Goal: Find specific page/section: Find specific page/section

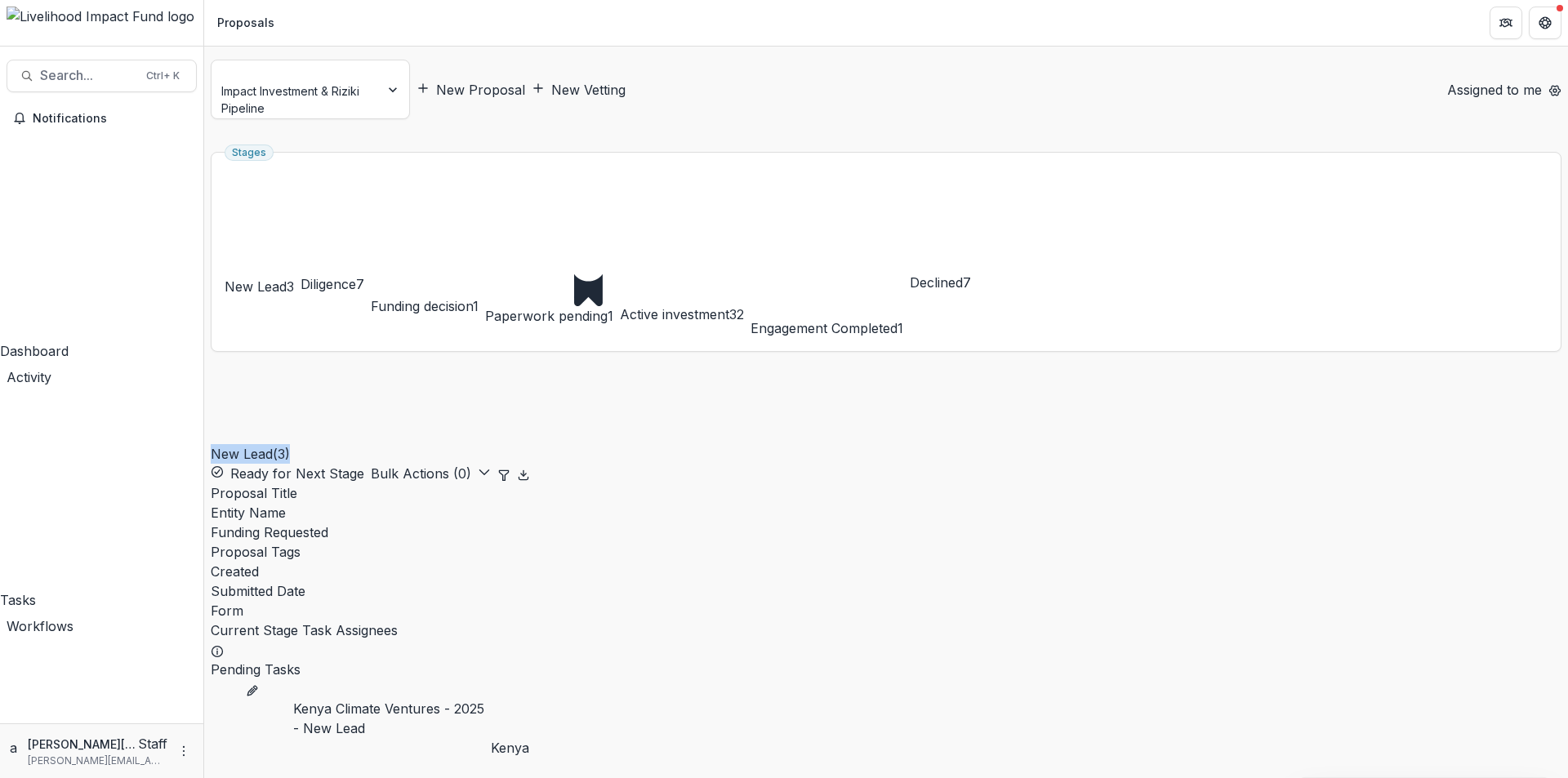
drag, startPoint x: 320, startPoint y: 198, endPoint x: 220, endPoint y: 202, distance: 100.1
click at [220, 365] on h2 "New Lead ( 3 )" at bounding box center [250, 414] width 79 height 99
click at [416, 365] on div "New Lead ( 3 ) Ready for Next Stage Bulk Actions ( 0 )" at bounding box center [370, 424] width 320 height 118
click at [286, 278] on span "New Lead" at bounding box center [255, 286] width 62 height 17
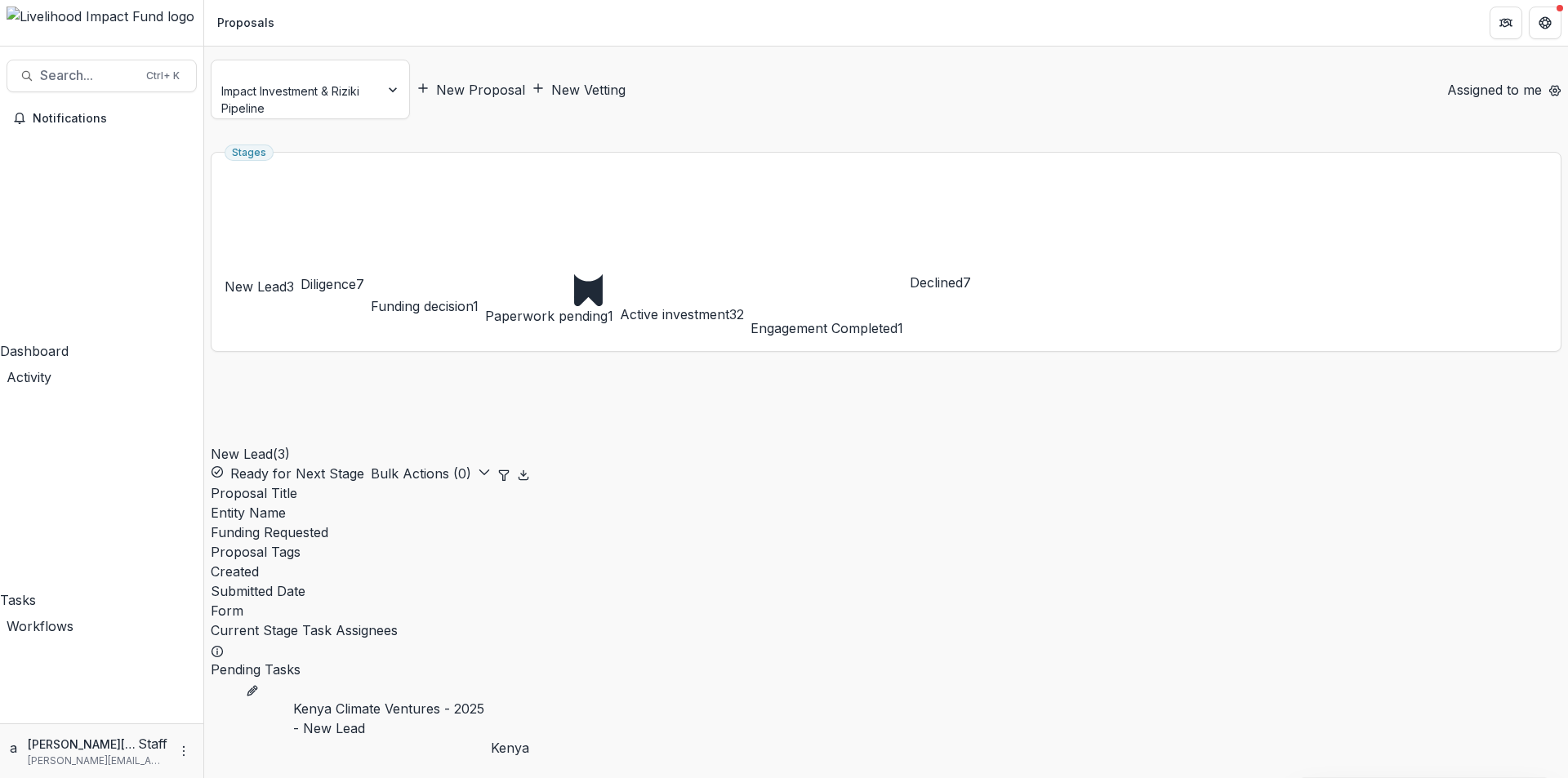
click at [963, 274] on span "Declined" at bounding box center [936, 282] width 53 height 17
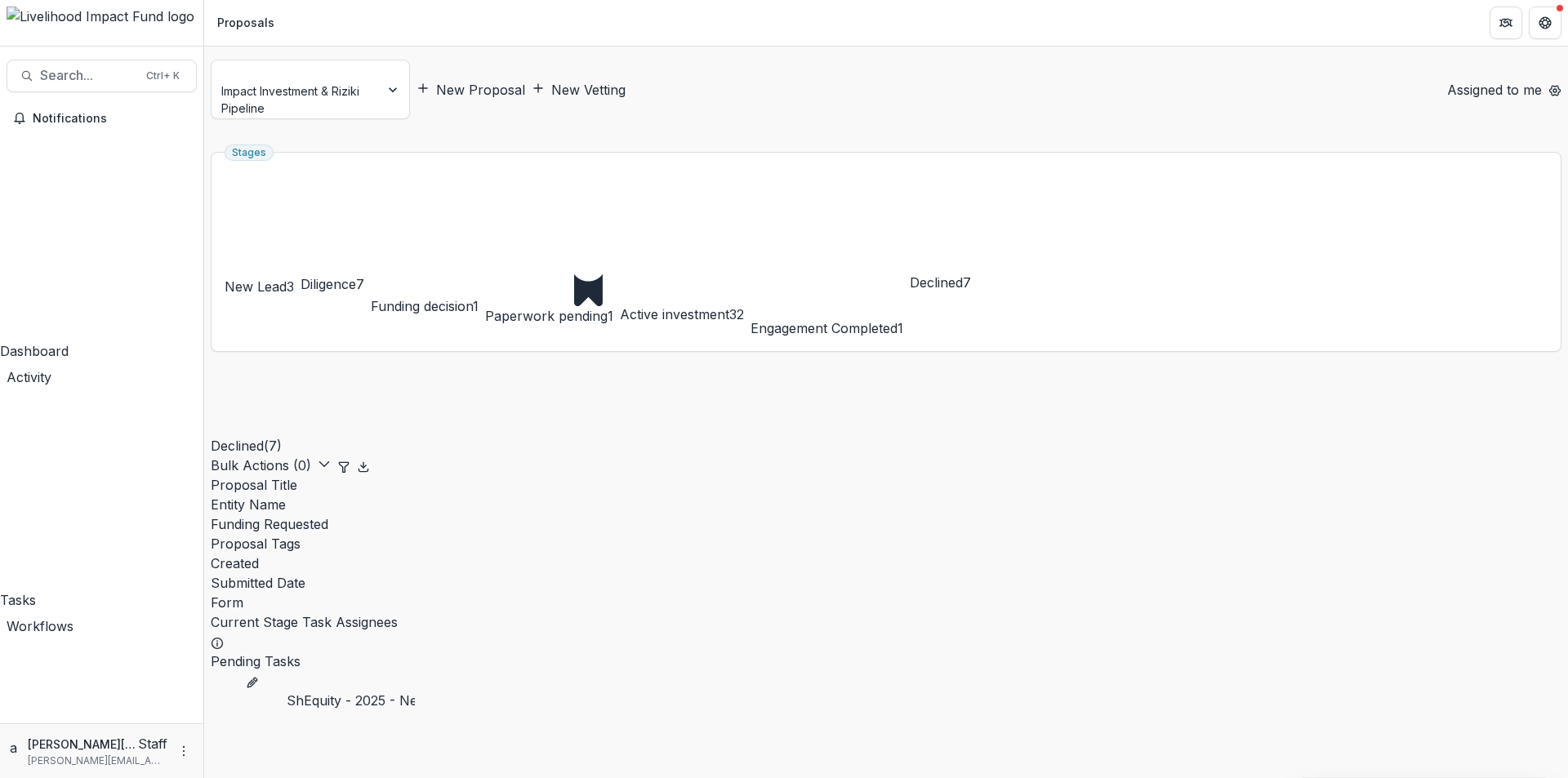
click at [963, 274] on span "Declined" at bounding box center [936, 282] width 53 height 17
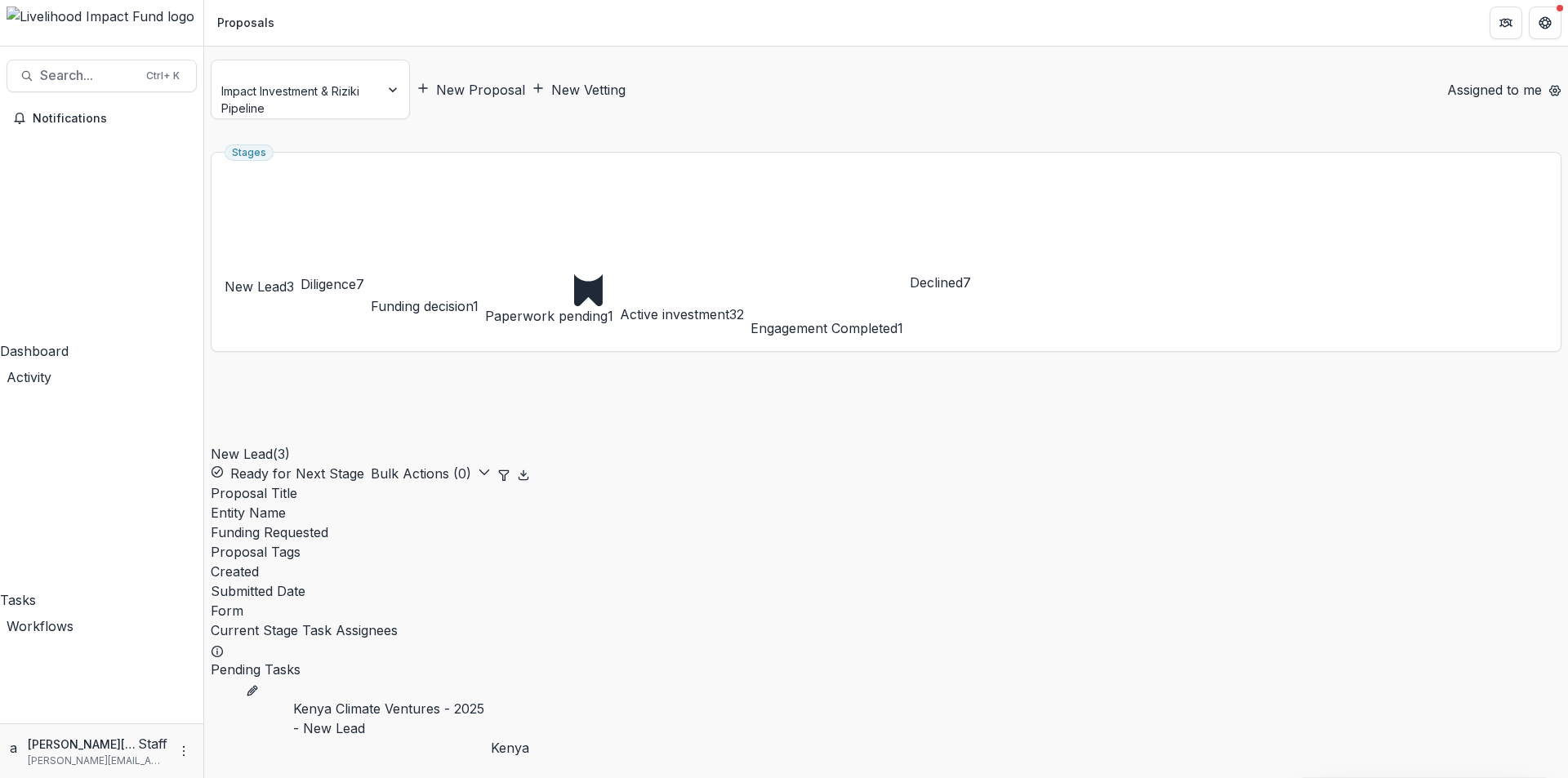
click at [272, 365] on h2 "New Lead ( 3 )" at bounding box center [250, 414] width 79 height 99
click at [394, 365] on div "New Lead ( 3 ) Ready for Next Stage Bulk Actions ( 0 )" at bounding box center [370, 424] width 320 height 118
click at [350, 699] on link "Kenya Climate Ventures - 2025 - New Lead" at bounding box center [392, 718] width 198 height 39
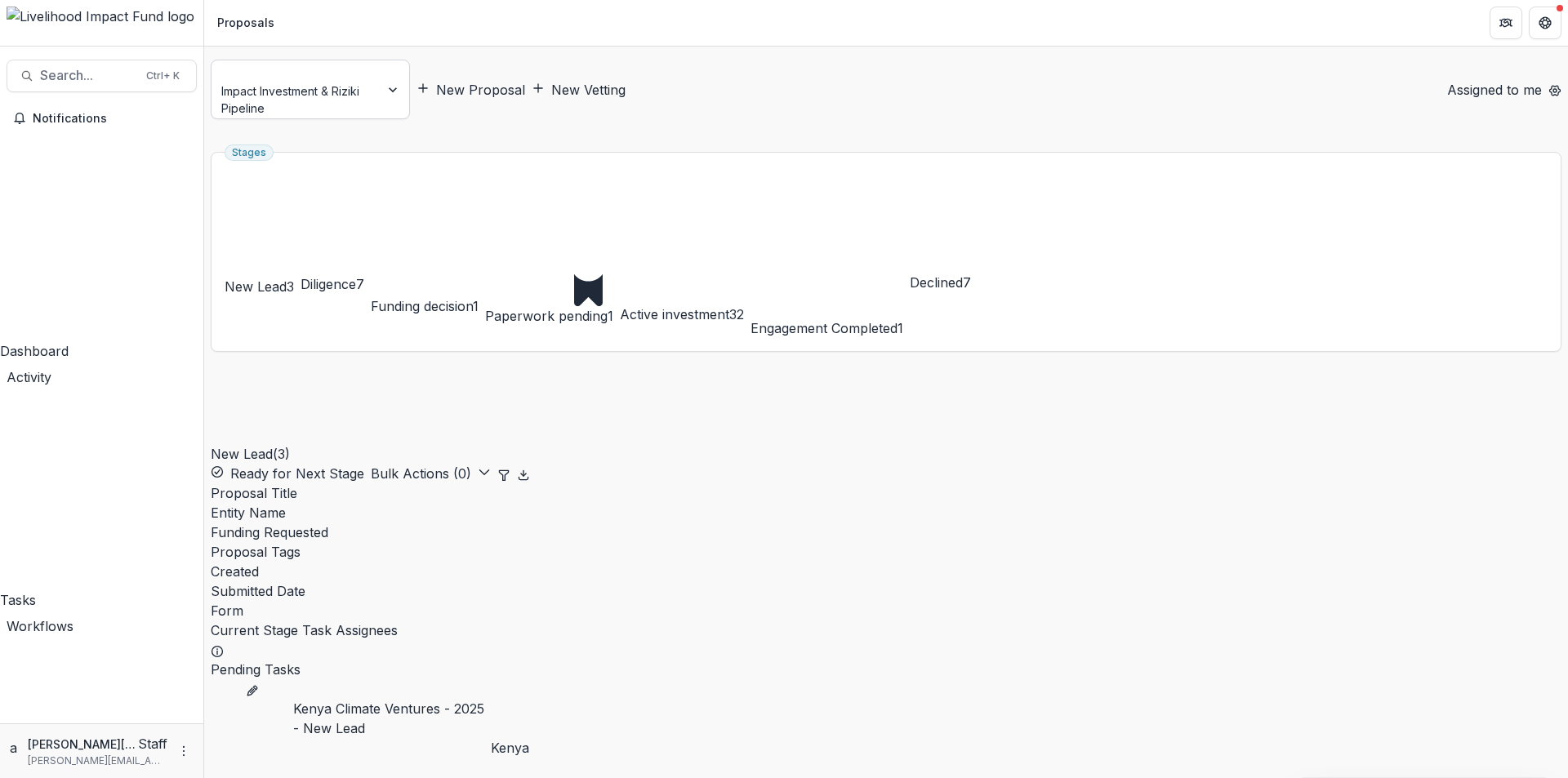
click at [311, 75] on div at bounding box center [295, 71] width 145 height 20
click at [693, 80] on div "New Proposal New Vetting" at bounding box center [925, 90] width 1018 height 20
click at [1441, 80] on button "Assigned to me" at bounding box center [1491, 90] width 101 height 20
drag, startPoint x: 320, startPoint y: 192, endPoint x: 249, endPoint y: 195, distance: 71.1
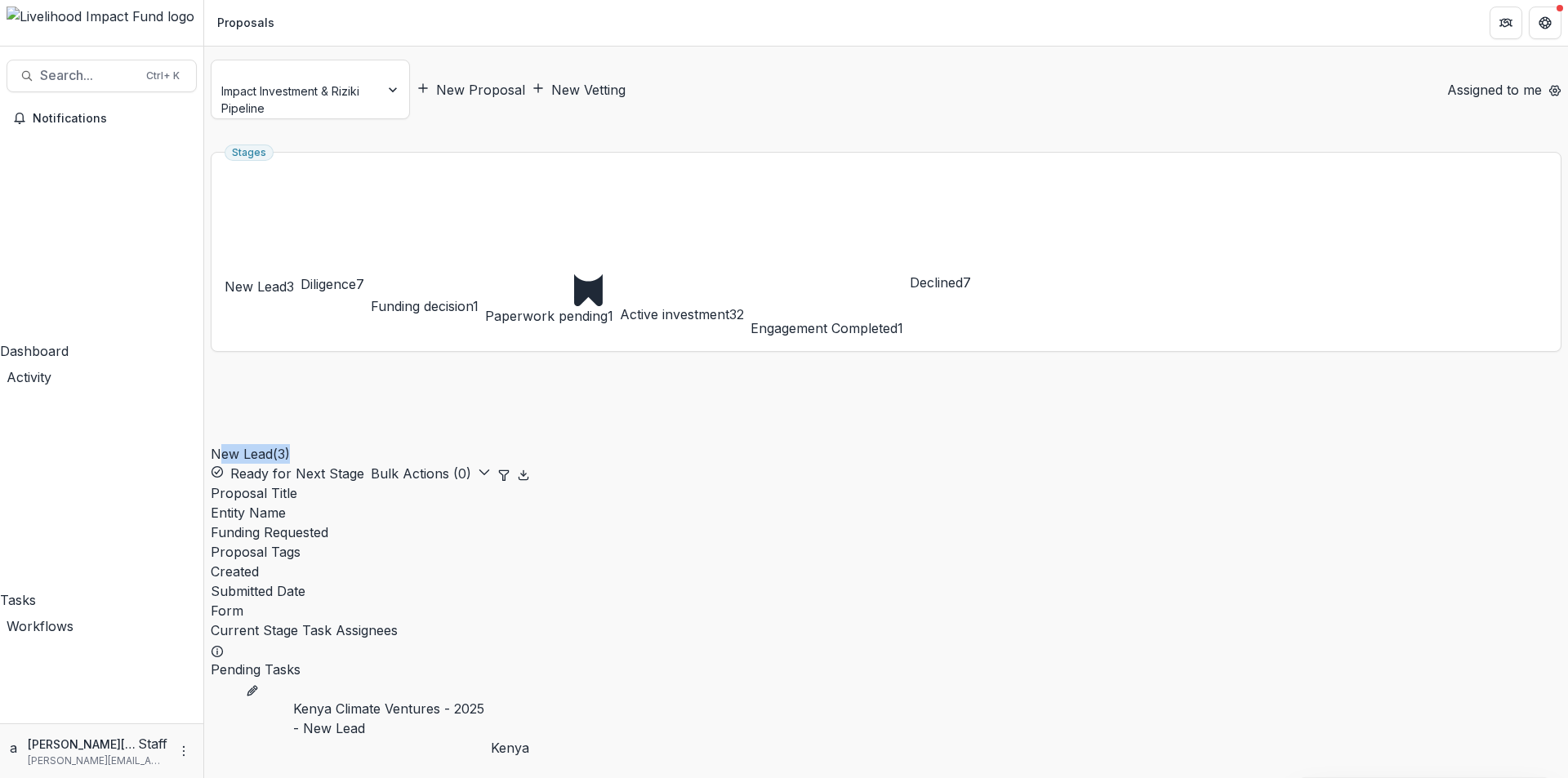
click at [249, 365] on h2 "New Lead ( 3 )" at bounding box center [250, 414] width 79 height 99
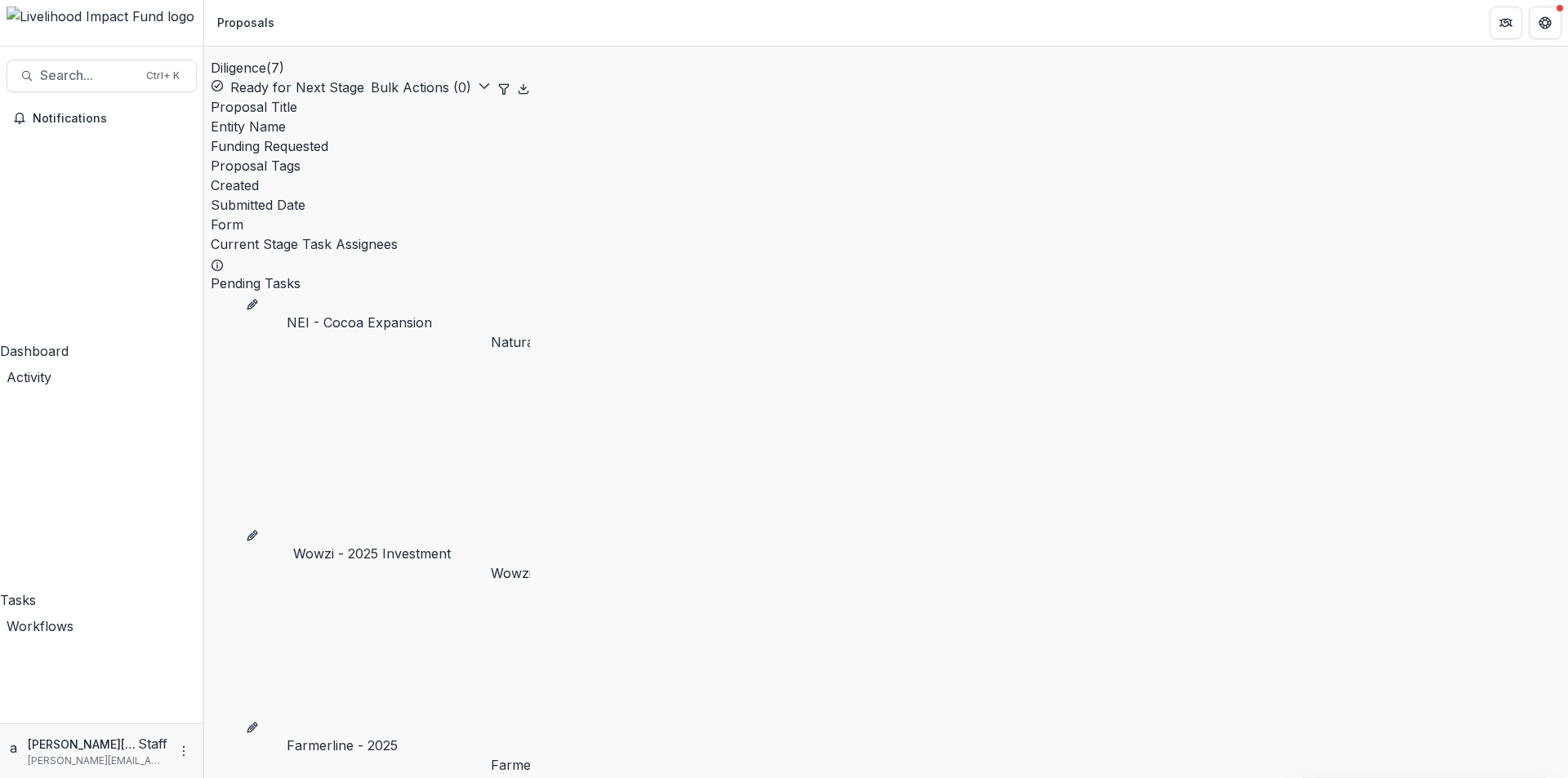
scroll to position [1935, 0]
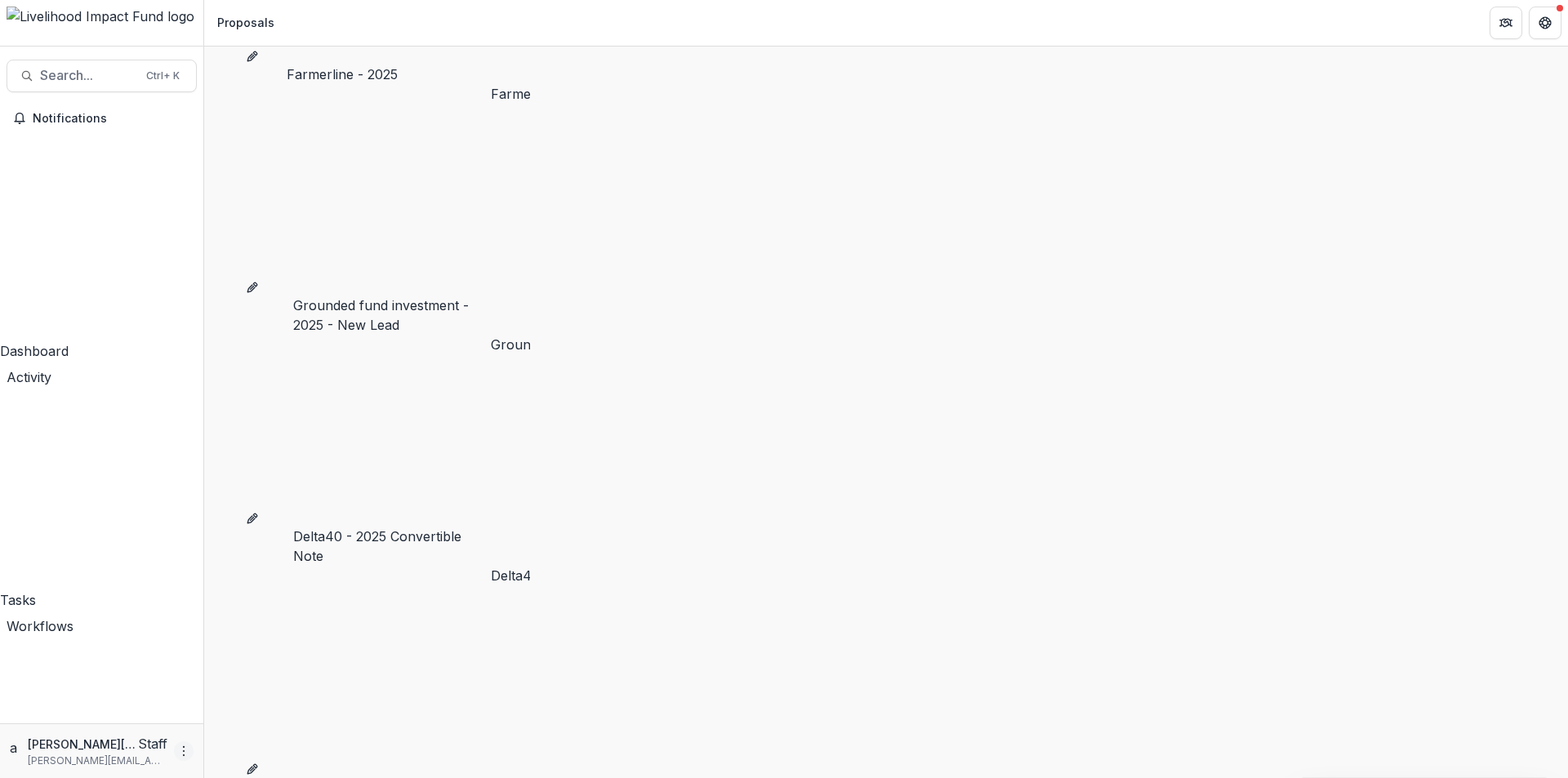
click at [181, 753] on icon "More" at bounding box center [184, 751] width 13 height 13
click at [232, 718] on link "User Settings" at bounding box center [286, 718] width 175 height 27
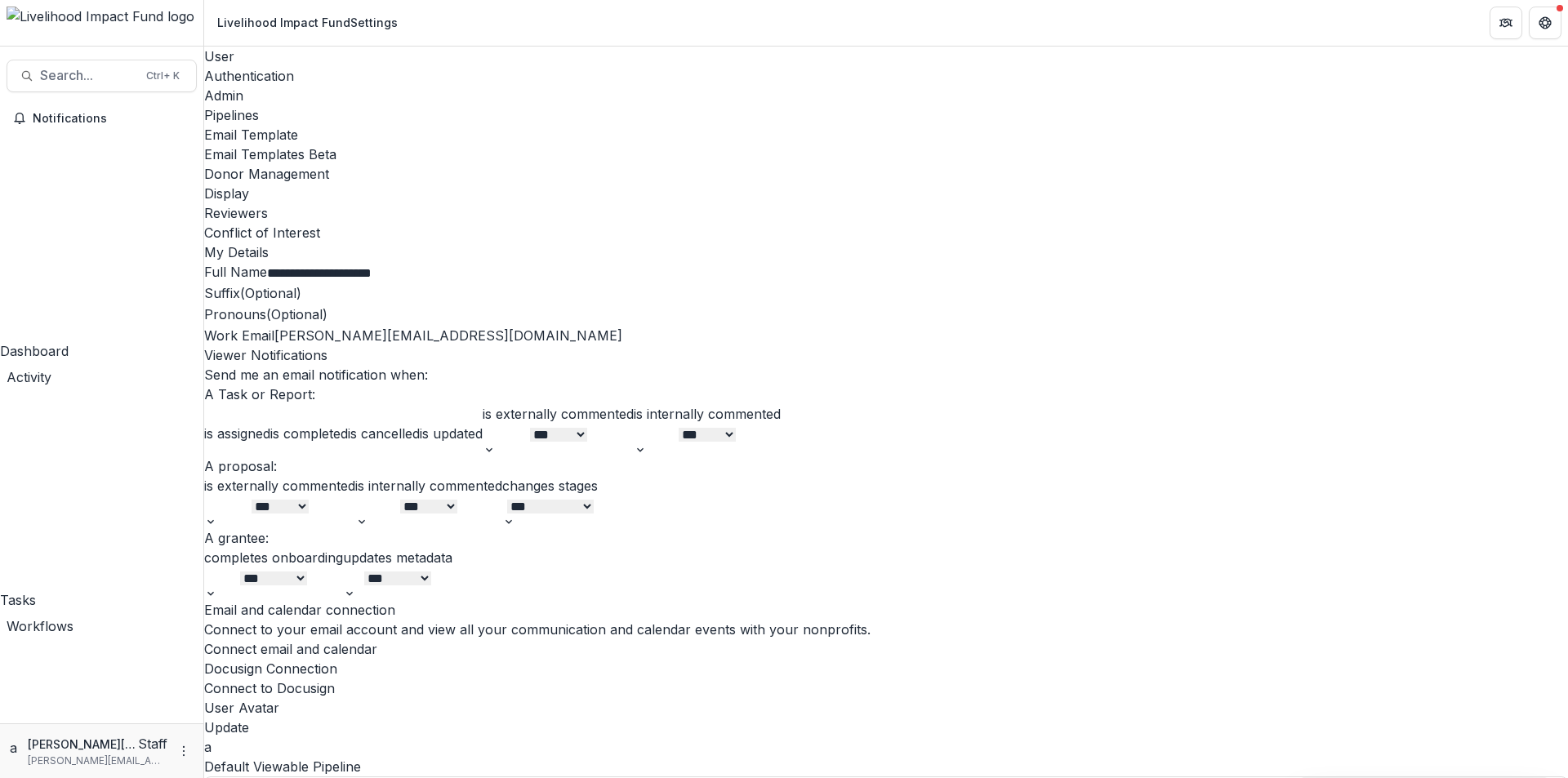
click at [387, 86] on div "Admin" at bounding box center [886, 96] width 1364 height 20
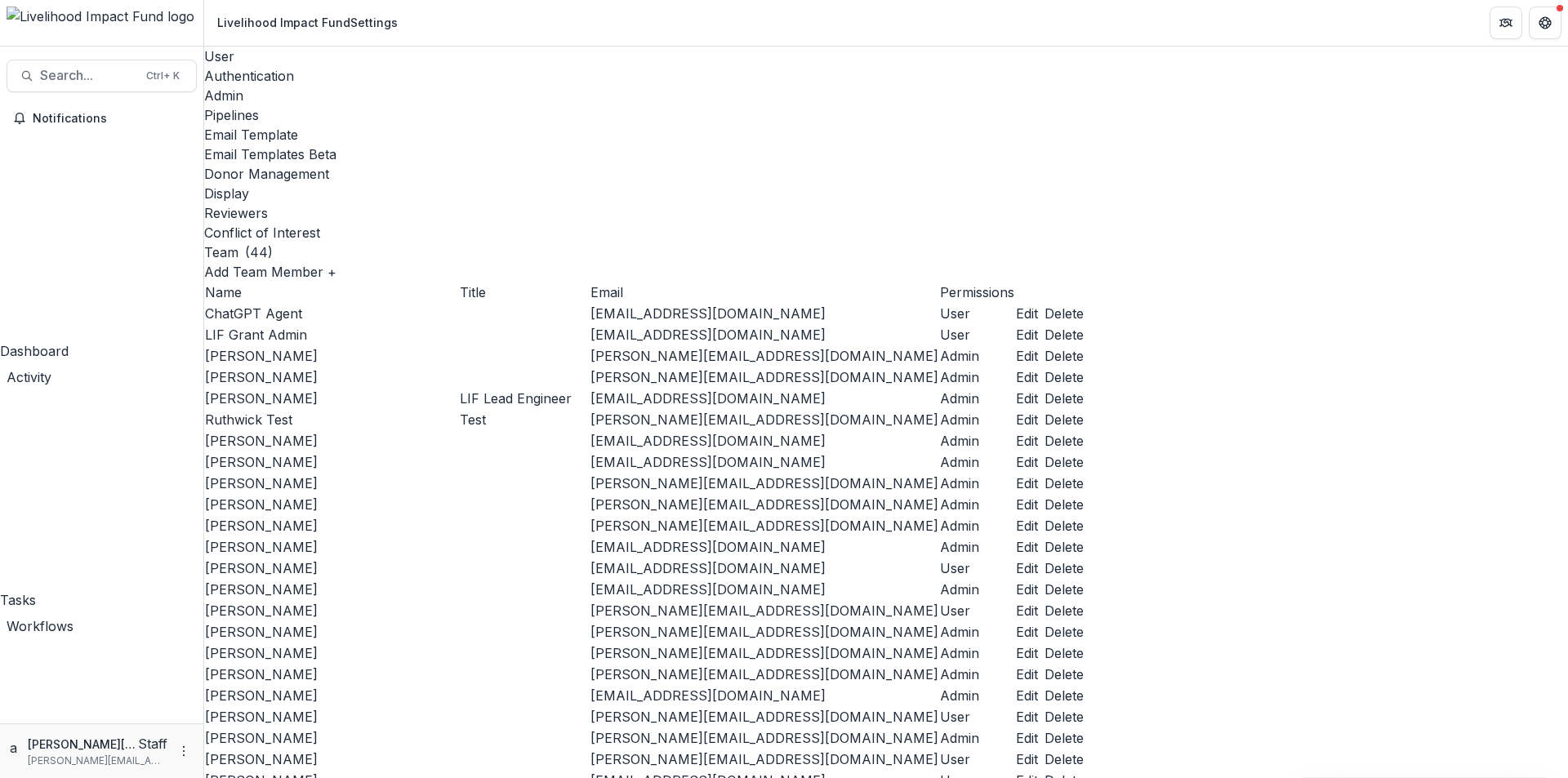
scroll to position [310, 0]
drag, startPoint x: 816, startPoint y: 424, endPoint x: 893, endPoint y: 419, distance: 77.2
click at [893, 515] on td "[PERSON_NAME][EMAIL_ADDRESS][DOMAIN_NAME]" at bounding box center [764, 526] width 350 height 21
copy td "[PERSON_NAME][EMAIL_ADDRESS][DOMAIN_NAME]"
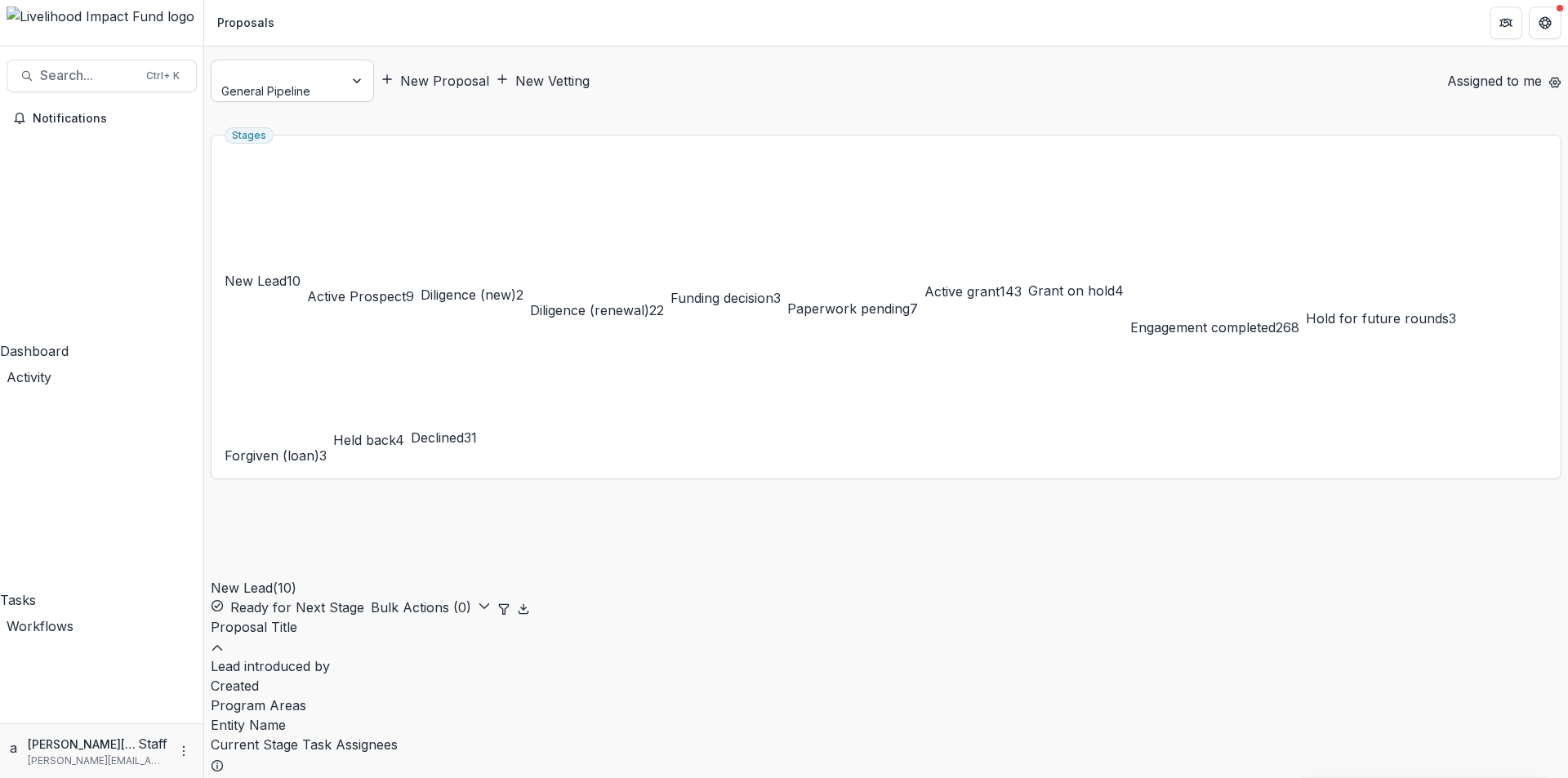
click at [262, 59] on div "General Pipeline" at bounding box center [293, 80] width 164 height 43
click at [266, 70] on div at bounding box center [278, 71] width 110 height 20
click at [287, 67] on div at bounding box center [278, 71] width 110 height 20
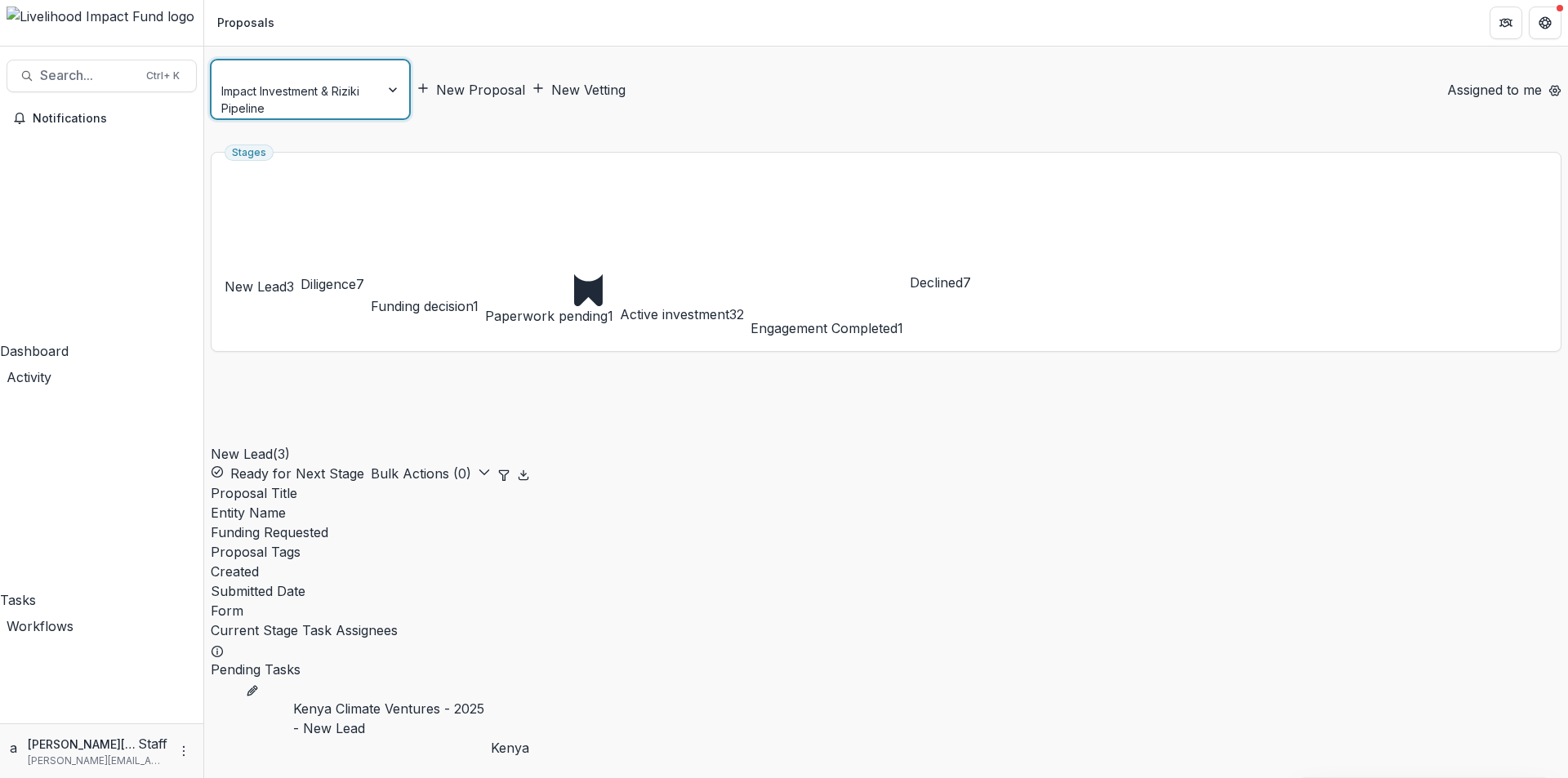
click at [283, 78] on div at bounding box center [295, 71] width 145 height 20
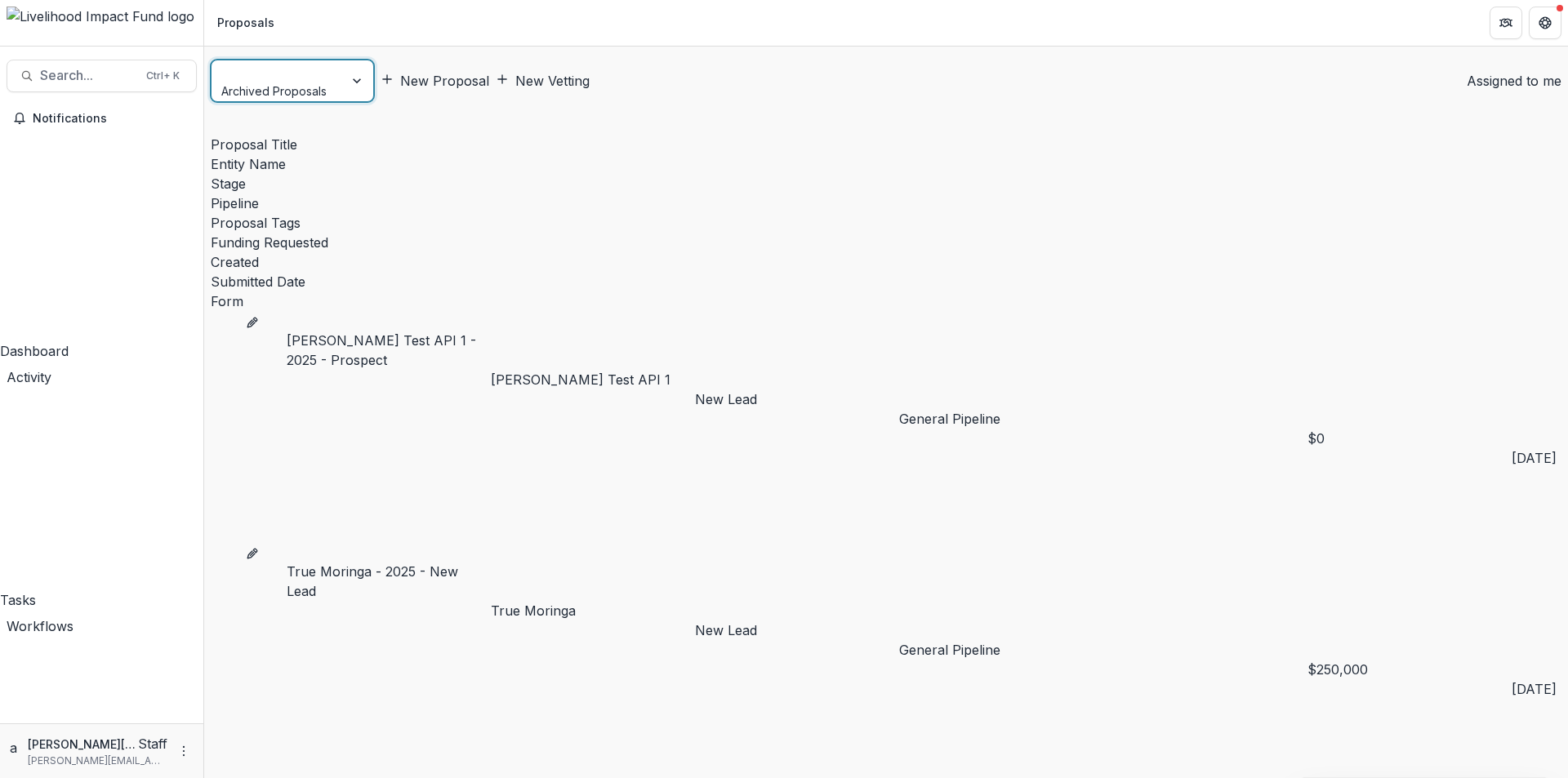
click at [299, 80] on div at bounding box center [278, 71] width 110 height 20
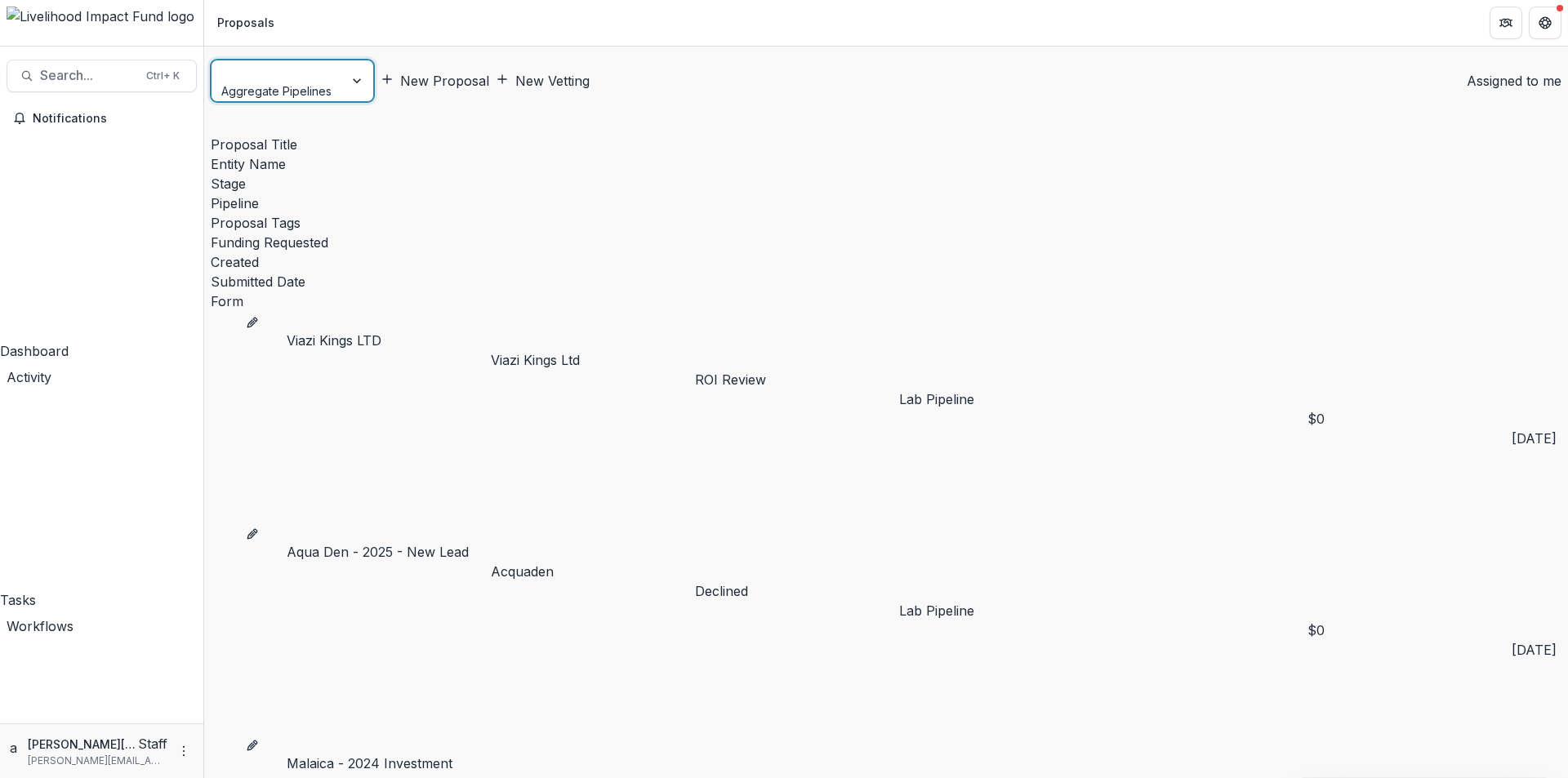
click at [293, 74] on div at bounding box center [278, 71] width 110 height 20
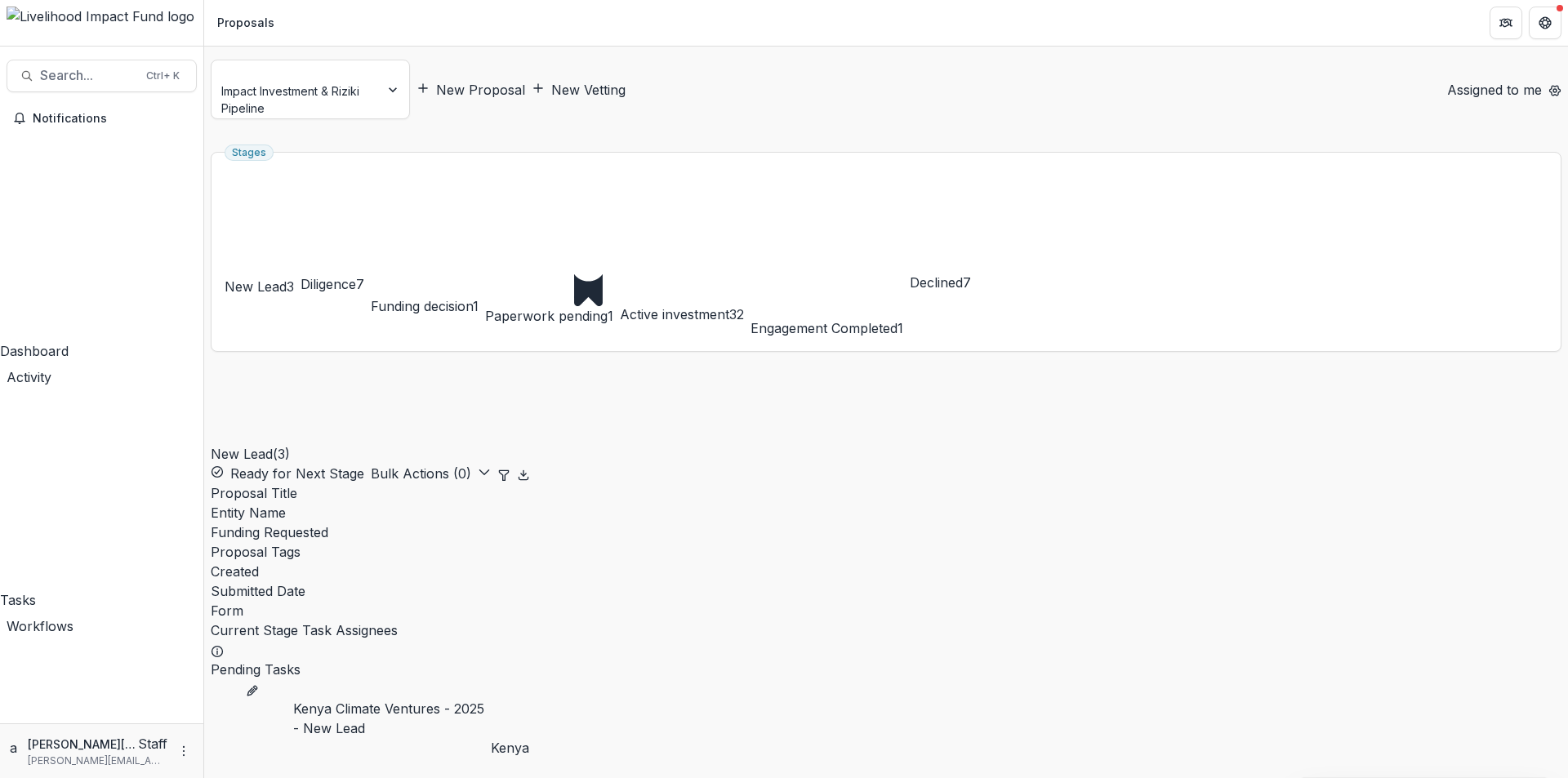
click at [497, 80] on button "New Proposal" at bounding box center [470, 90] width 109 height 20
click at [7, 41] on button "Open entity switcher" at bounding box center [7, 41] width 0 height 0
click at [321, 43] on header "Proposals" at bounding box center [886, 23] width 1364 height 45
click at [180, 752] on icon "More" at bounding box center [184, 751] width 13 height 13
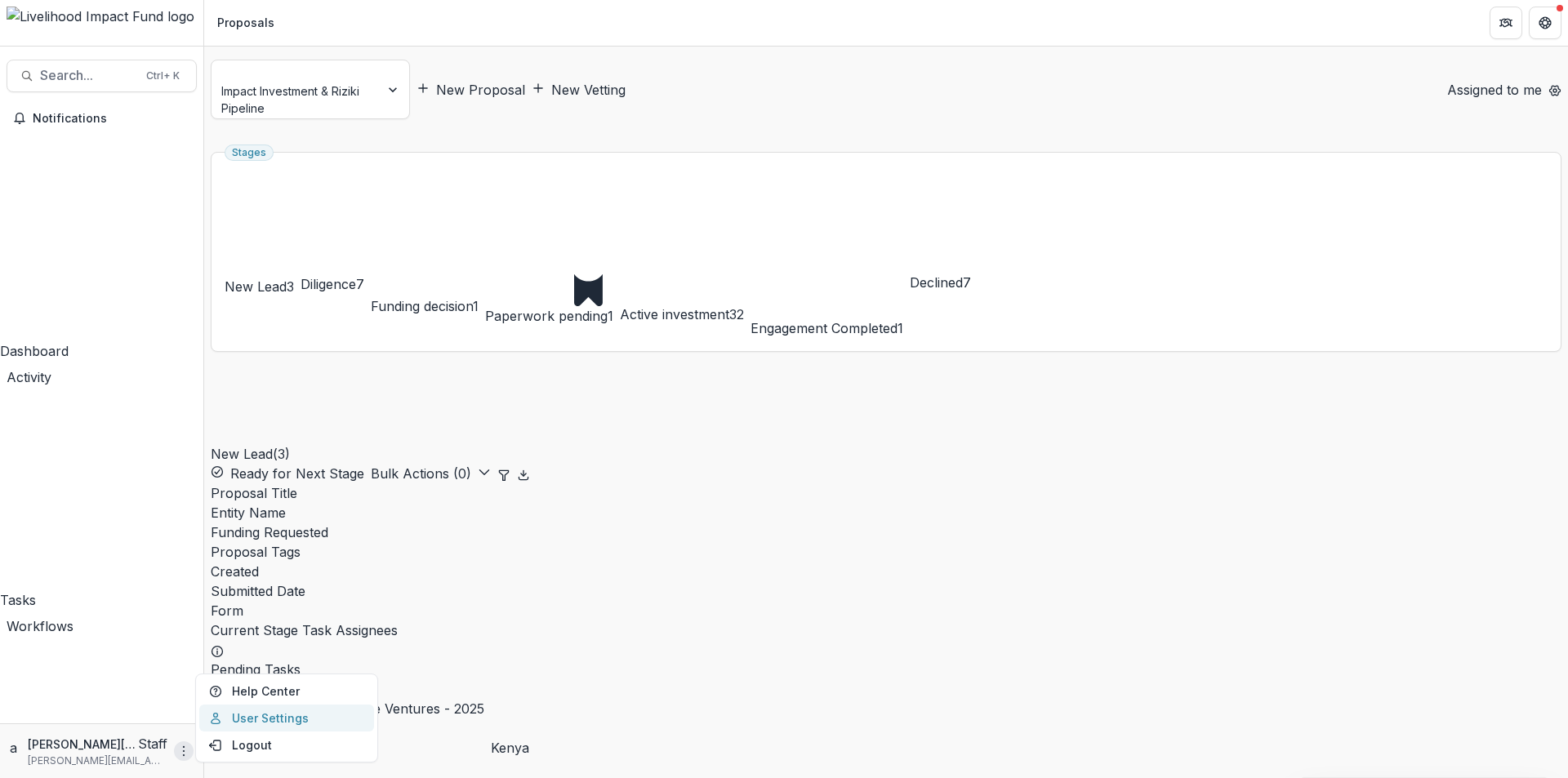
click at [250, 708] on link "User Settings" at bounding box center [286, 718] width 175 height 27
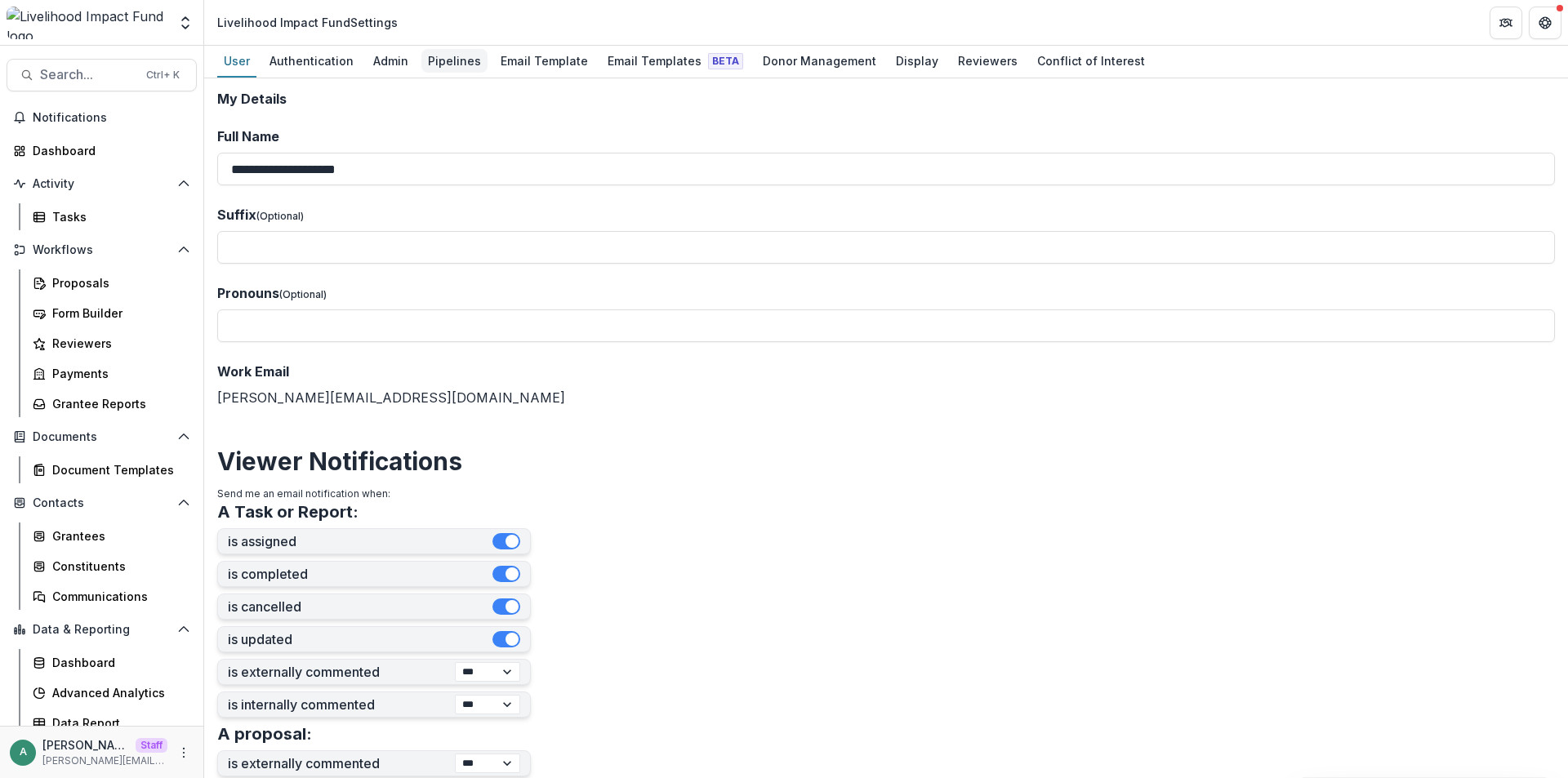
click at [438, 50] on div "Pipelines" at bounding box center [454, 60] width 66 height 23
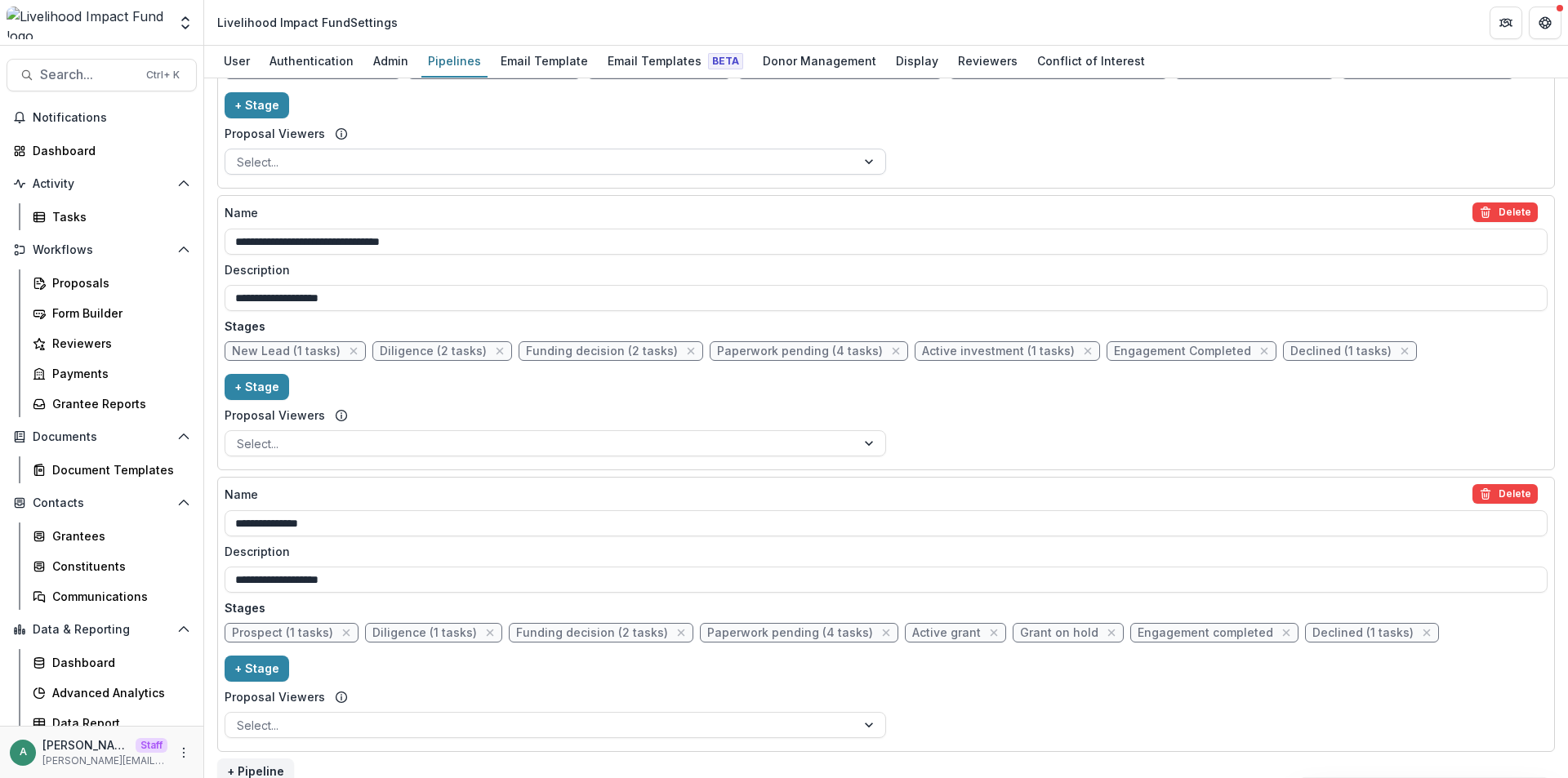
scroll to position [903, 0]
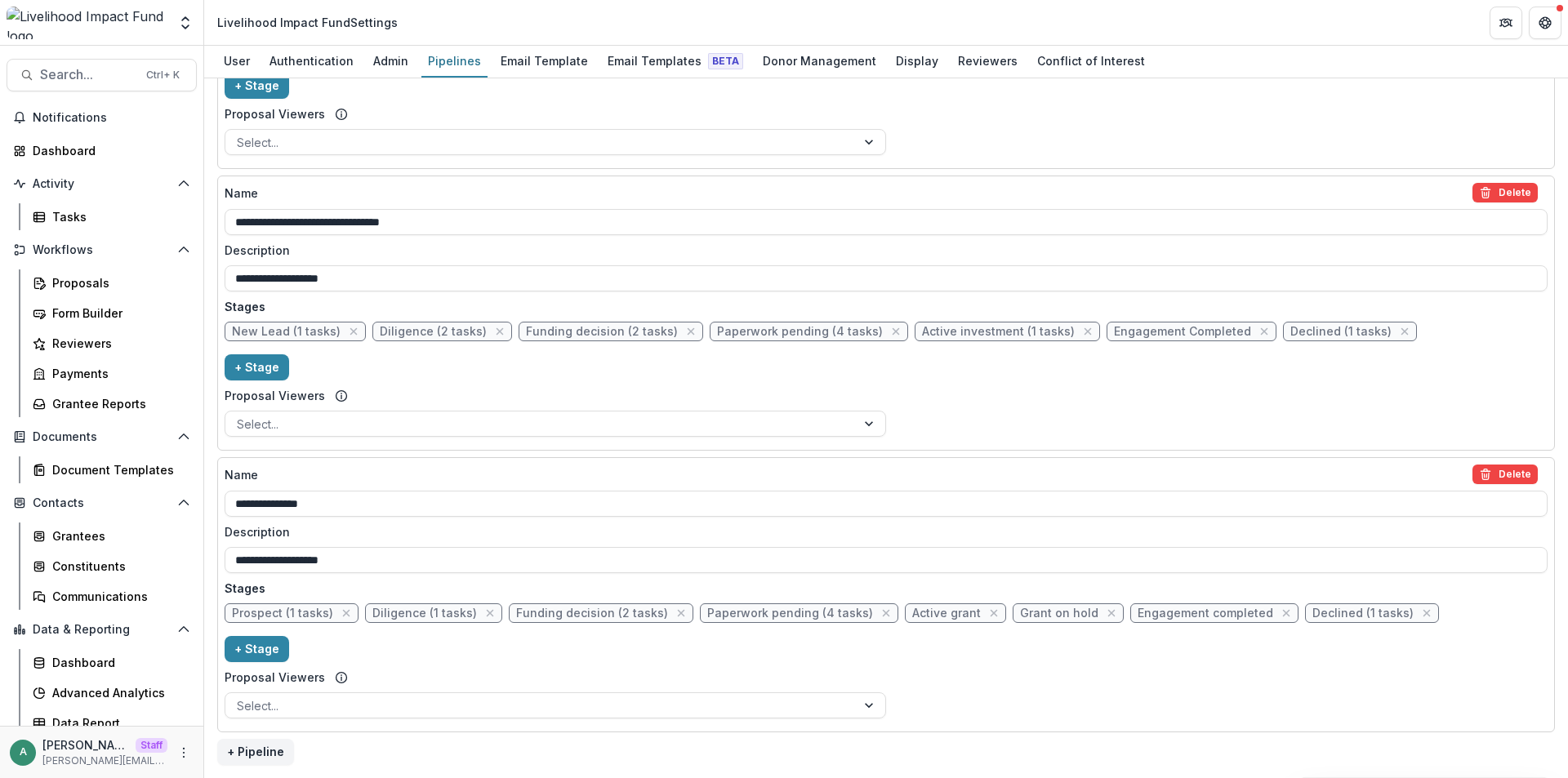
click at [1291, 337] on span "Declined (1 tasks)" at bounding box center [1341, 332] width 101 height 14
select select "******"
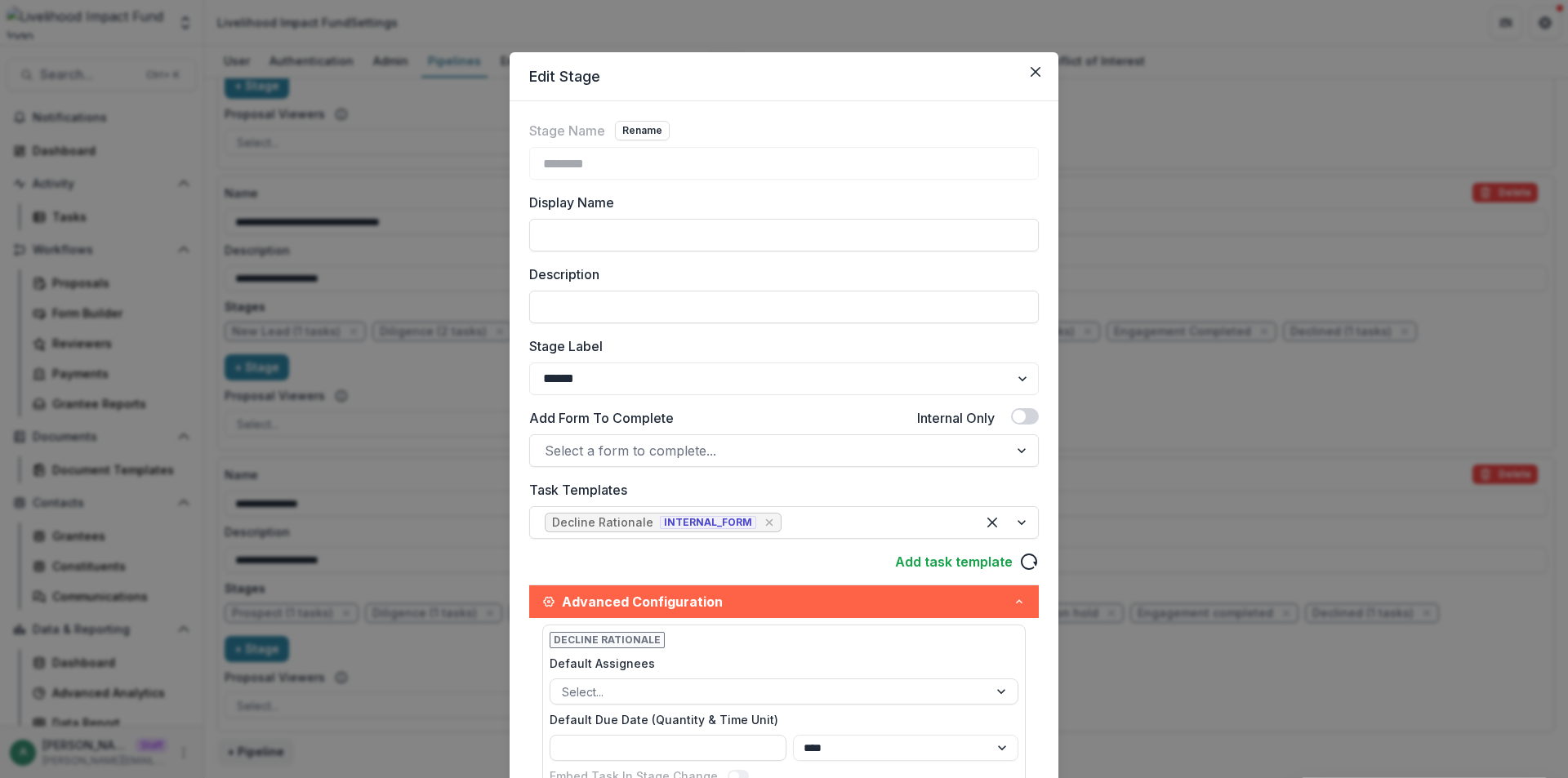
click at [1233, 450] on div "Edit Stage Stage Name Rename ******** Display Name Description Stage Label ****…" at bounding box center [784, 389] width 1568 height 778
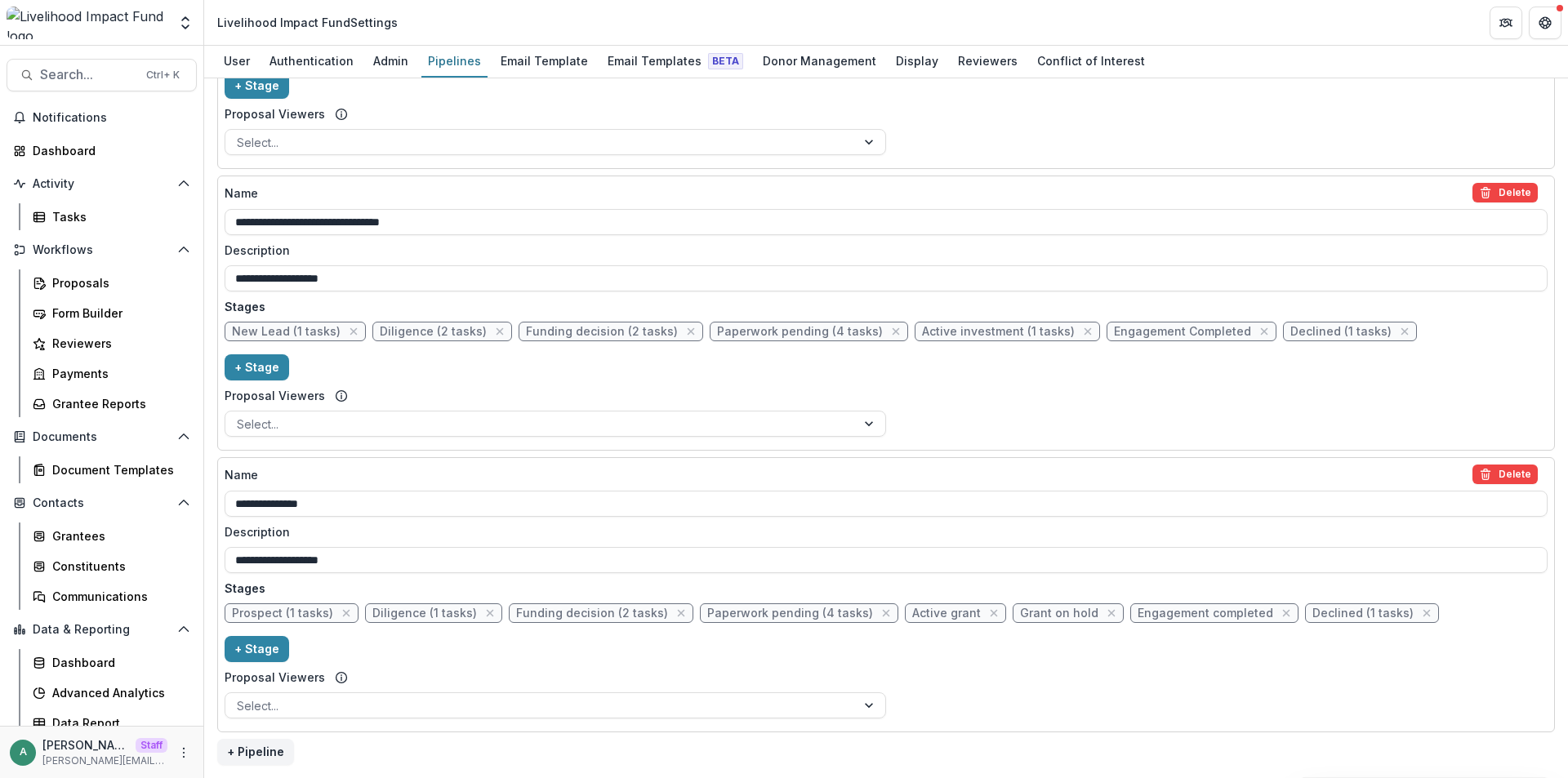
click at [1126, 326] on span "Engagement Completed" at bounding box center [1183, 332] width 138 height 14
select select "*******"
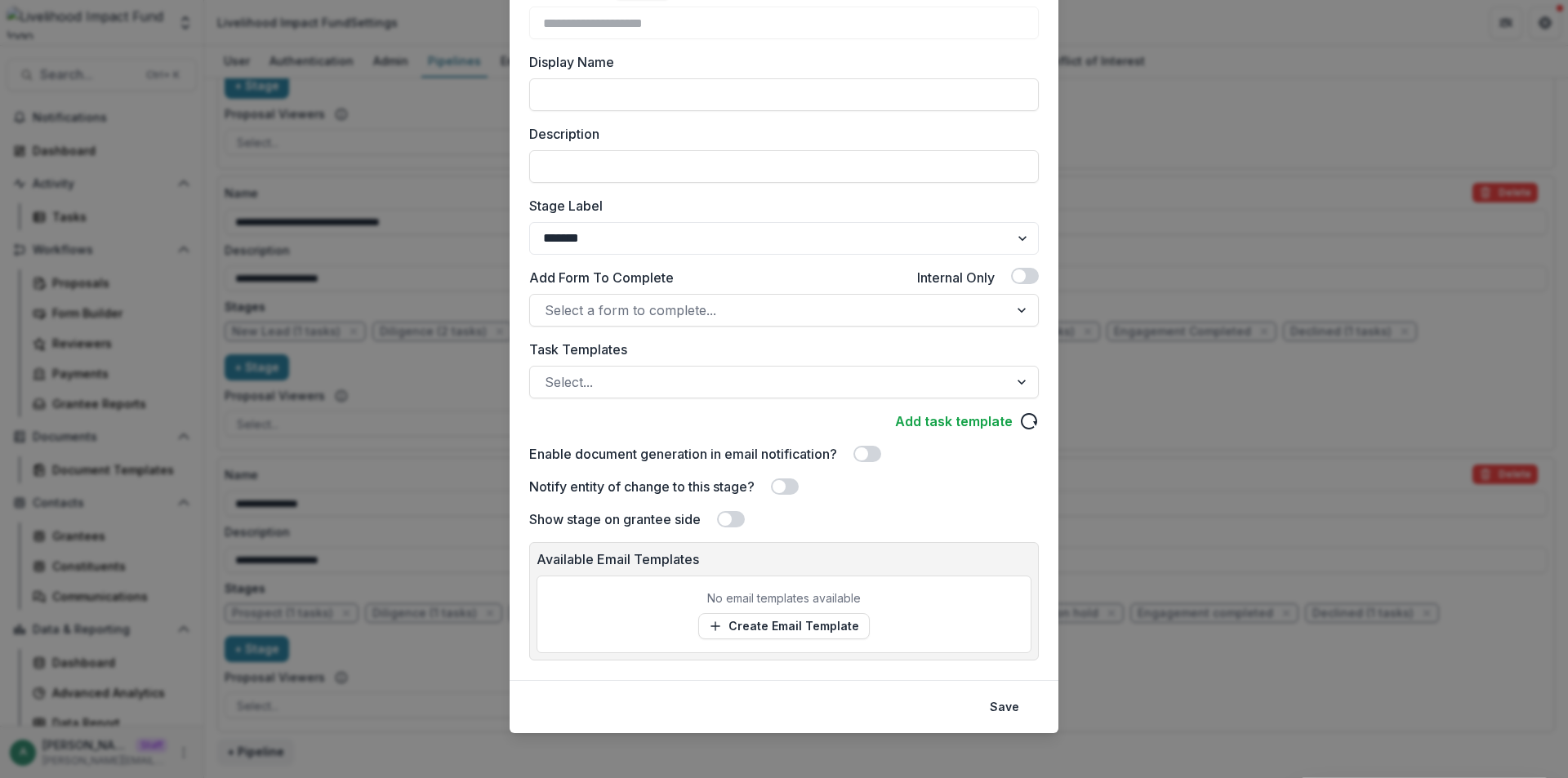
scroll to position [148, 0]
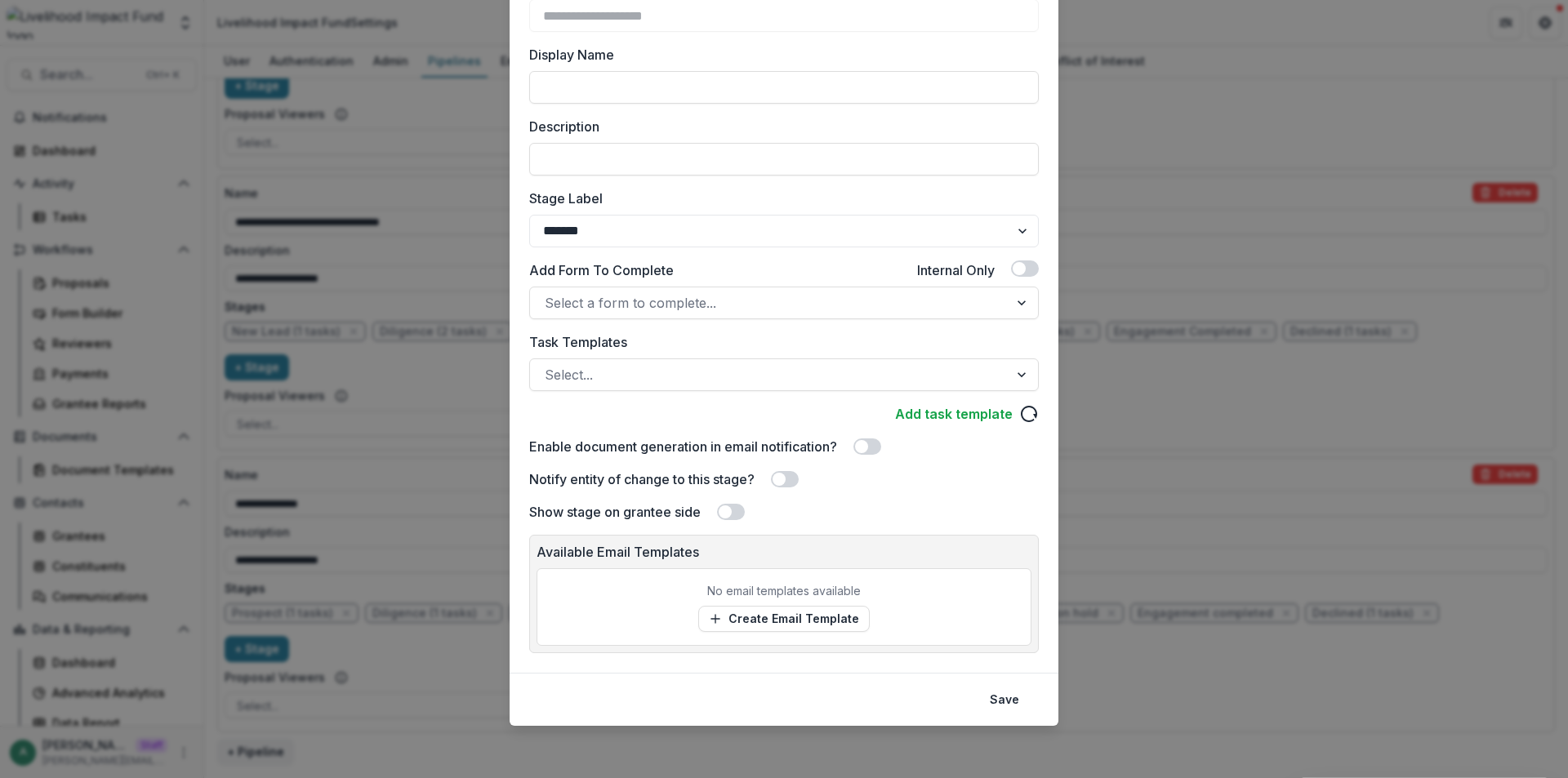
click at [1173, 315] on div "**********" at bounding box center [784, 389] width 1568 height 778
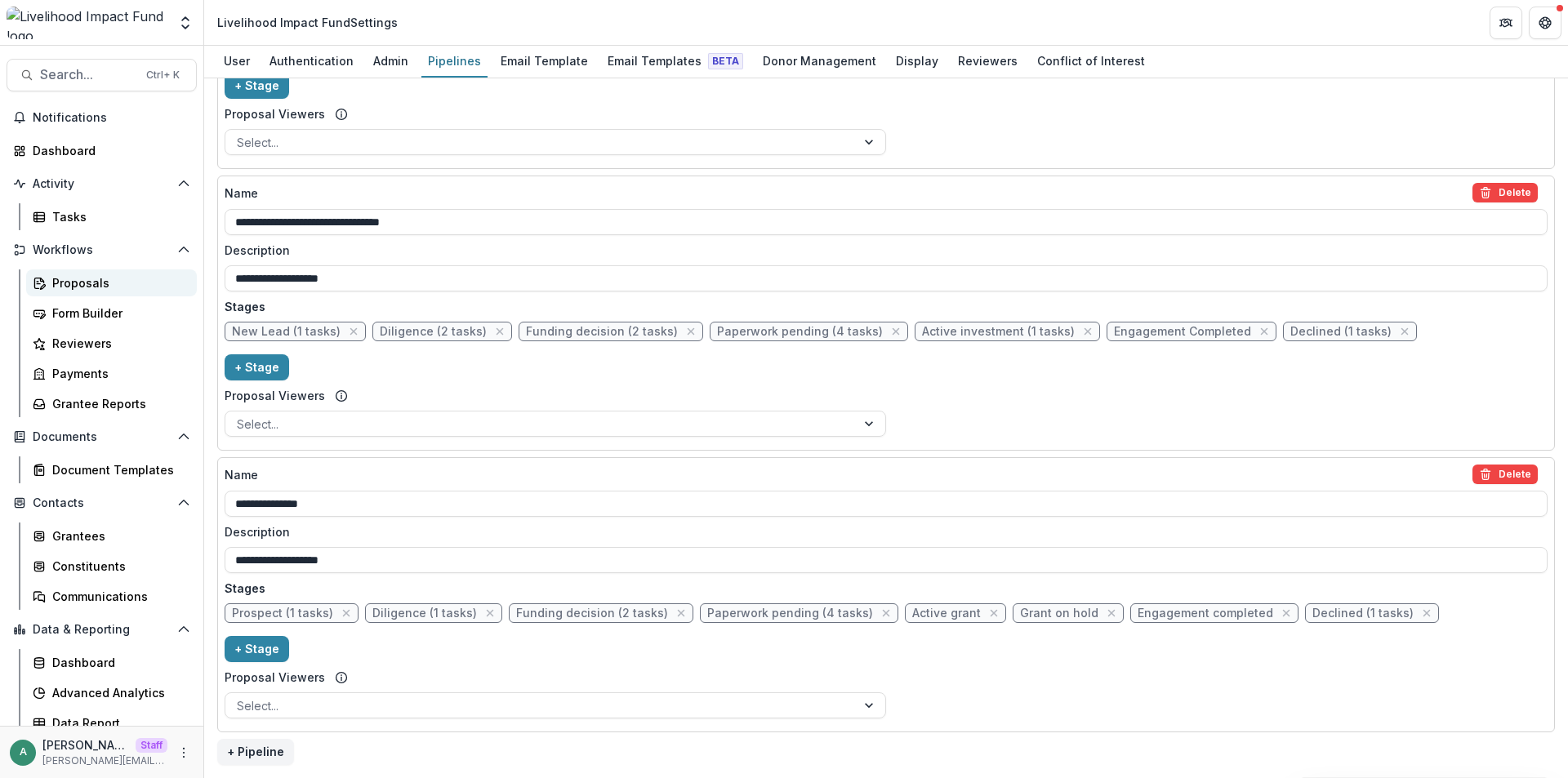
click at [92, 284] on div "Proposals" at bounding box center [118, 283] width 131 height 17
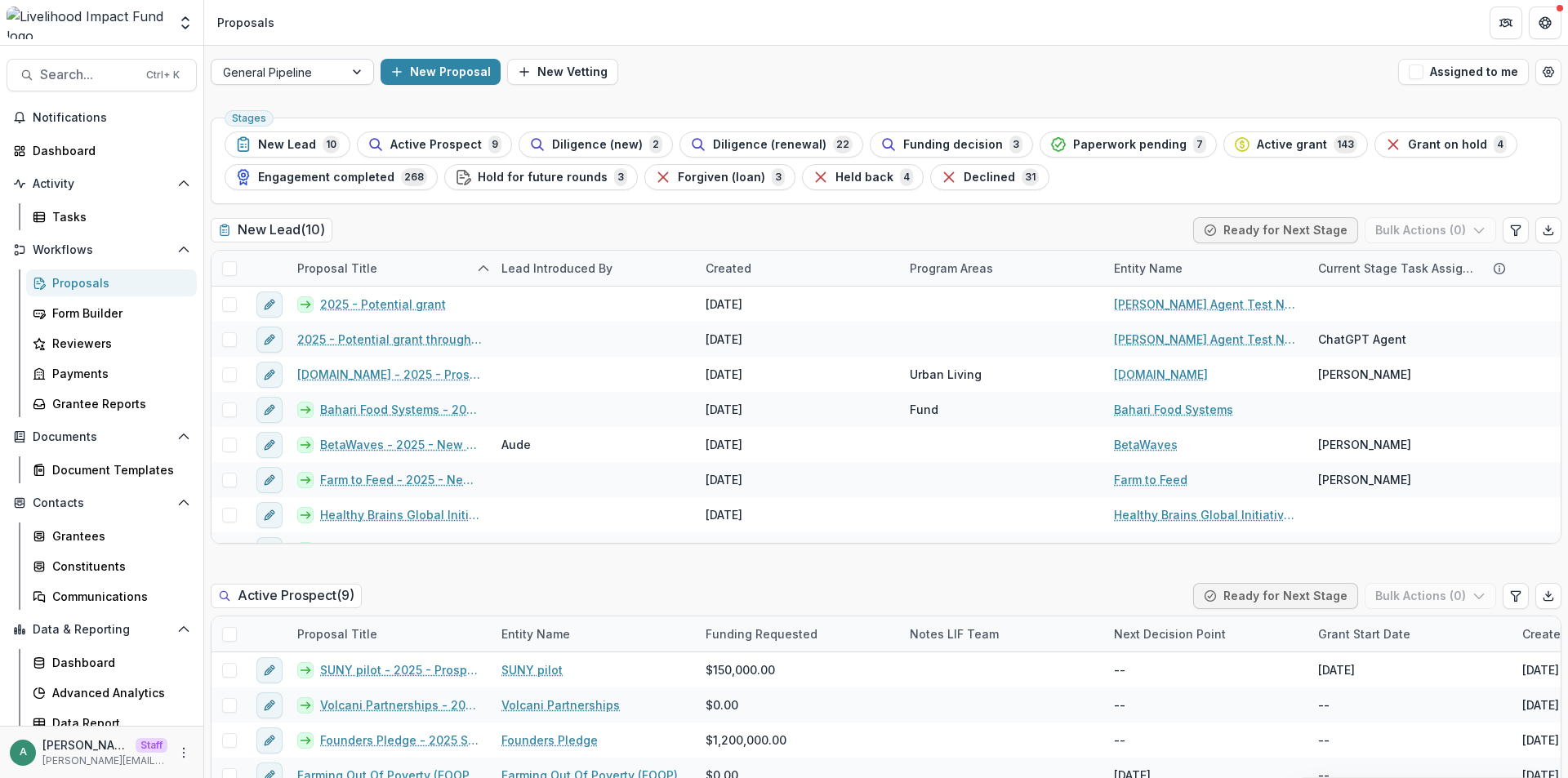
click at [268, 73] on div at bounding box center [278, 71] width 110 height 20
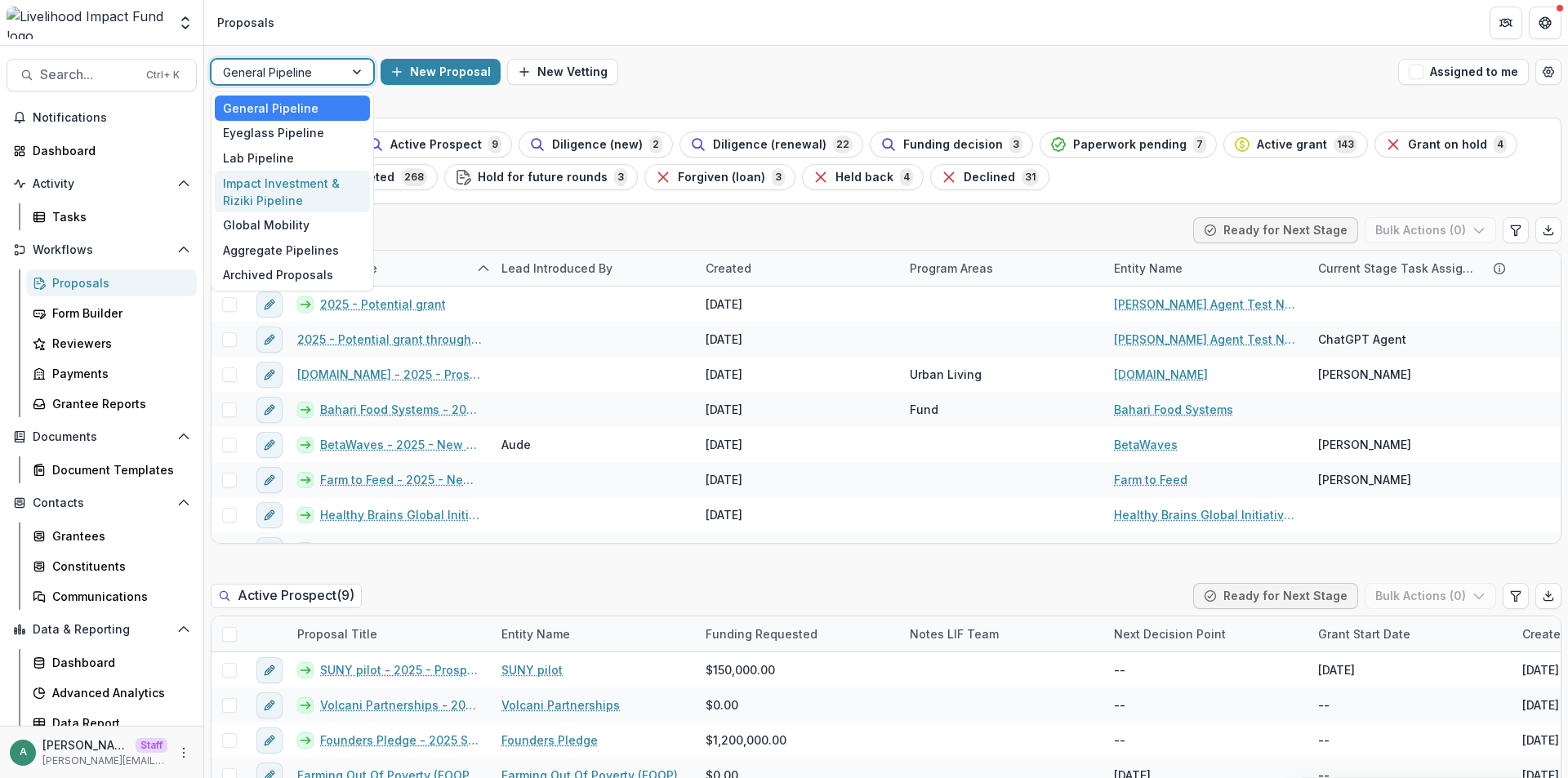
click at [282, 188] on div "Impact Investment & Riziki Pipeline" at bounding box center [293, 191] width 155 height 43
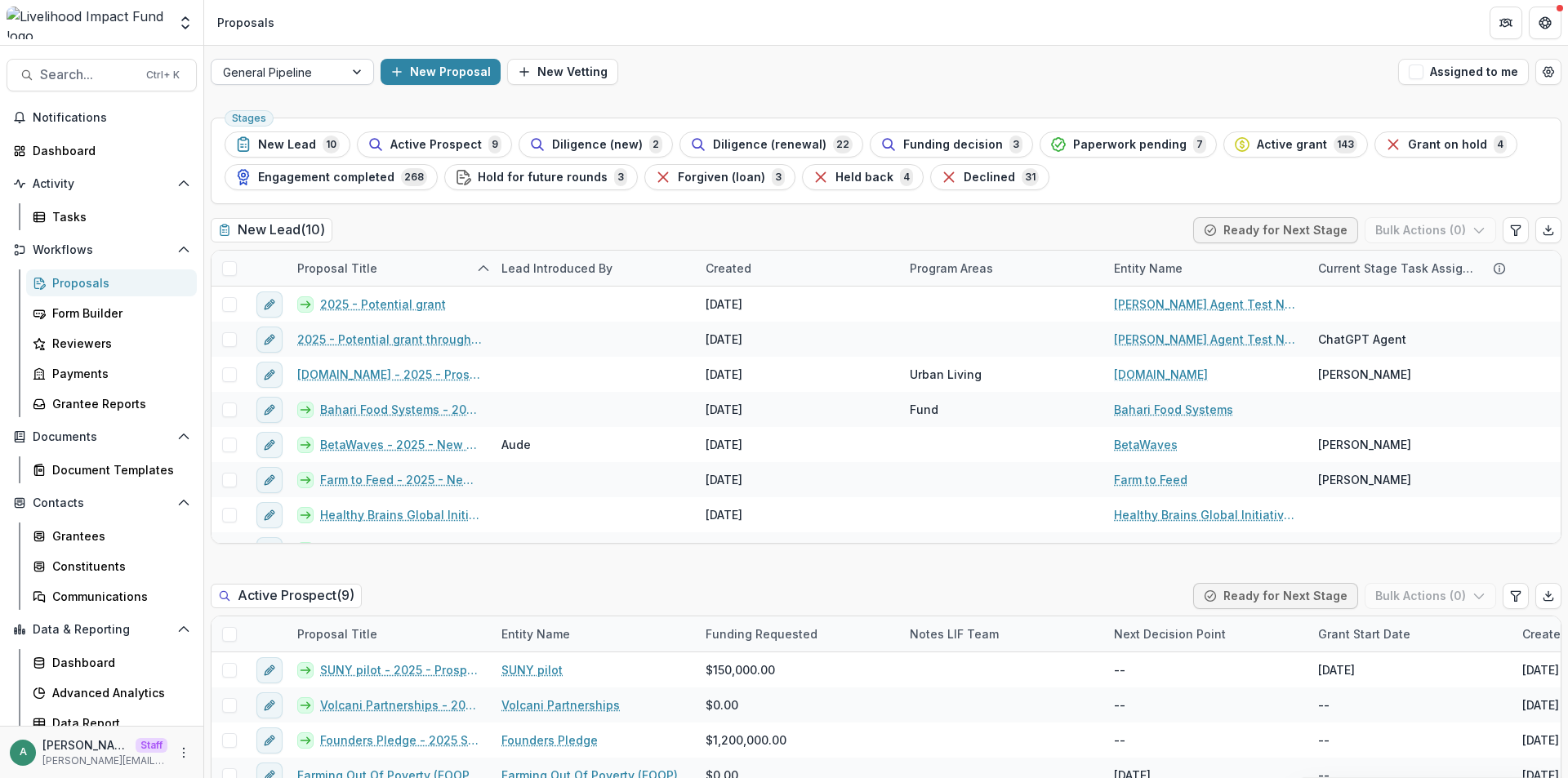
click at [290, 71] on div at bounding box center [278, 71] width 110 height 20
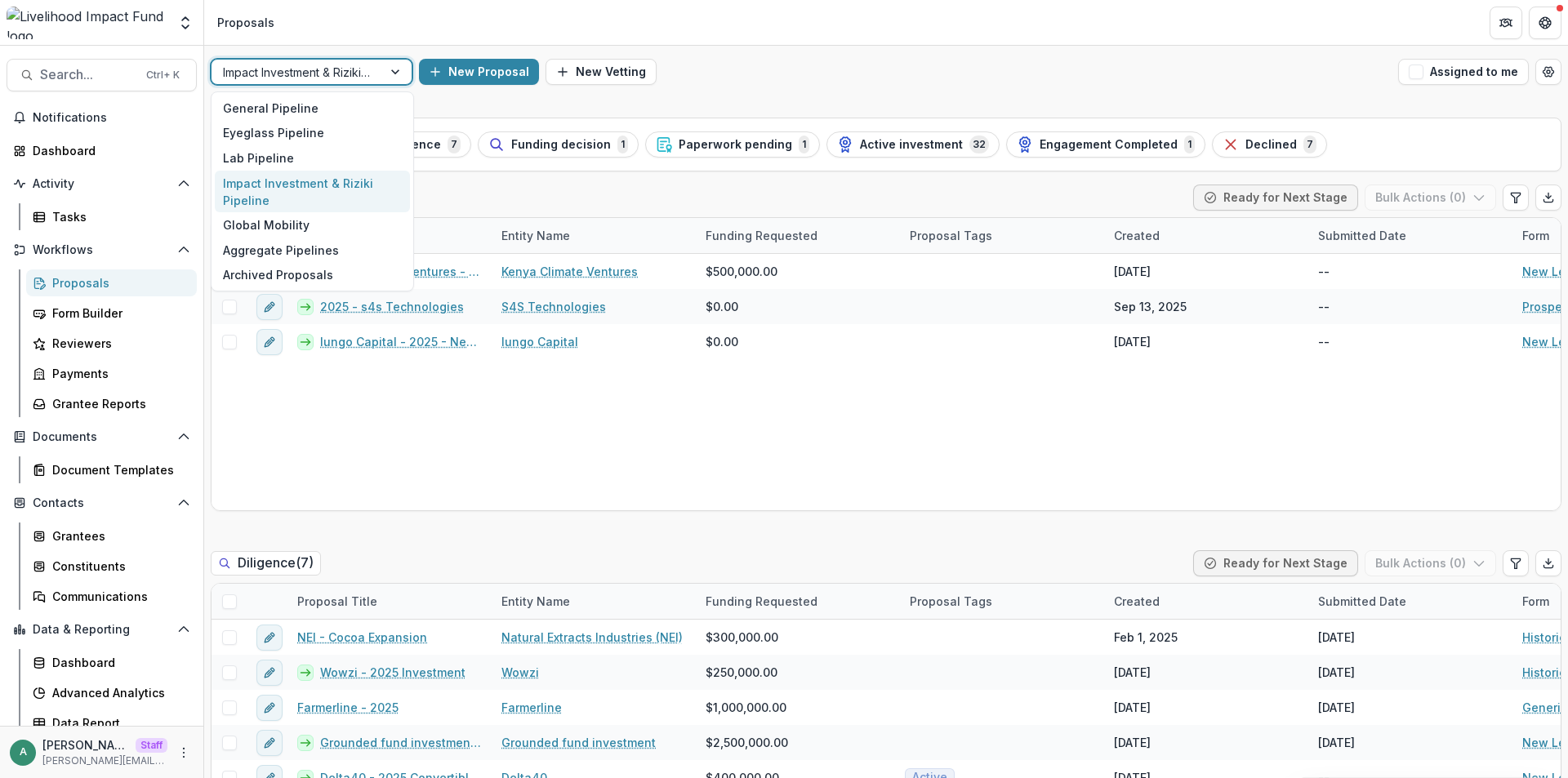
click at [257, 191] on div "Impact Investment & Riziki Pipeline" at bounding box center [313, 191] width 195 height 43
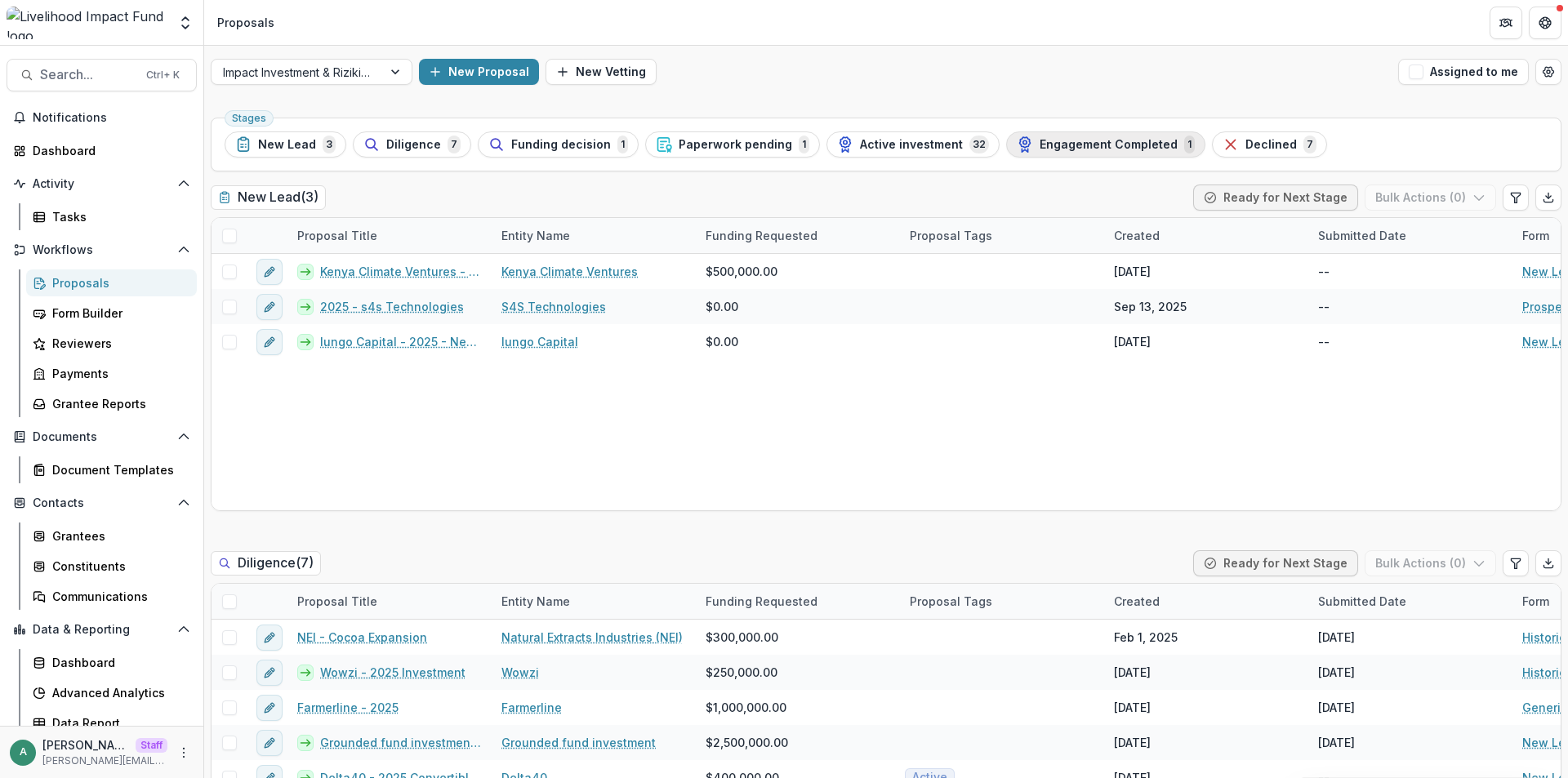
click at [1062, 144] on span "Engagement Completed" at bounding box center [1108, 145] width 138 height 14
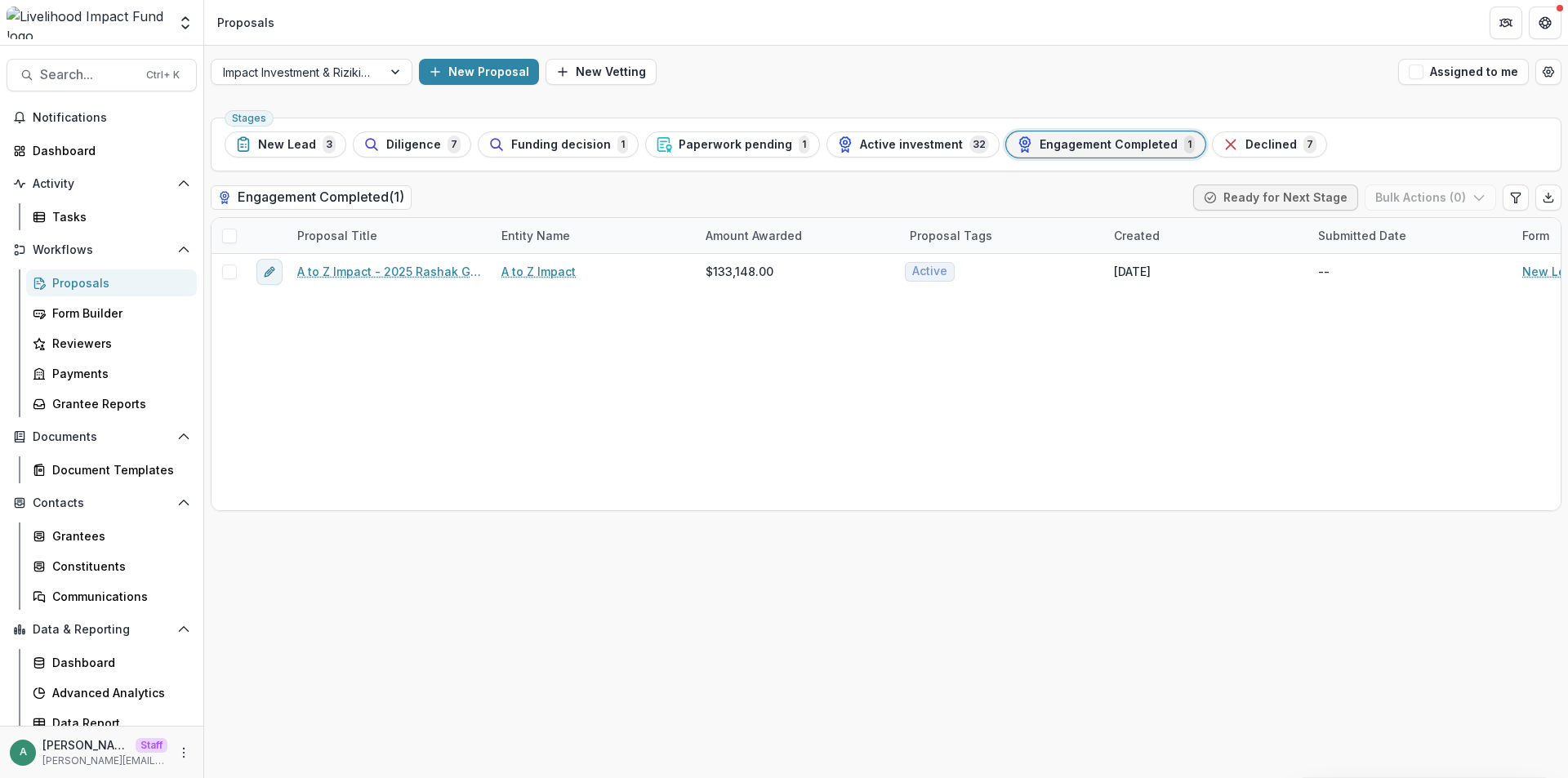
click at [1074, 152] on div "Engagement Completed 1" at bounding box center [1106, 144] width 178 height 18
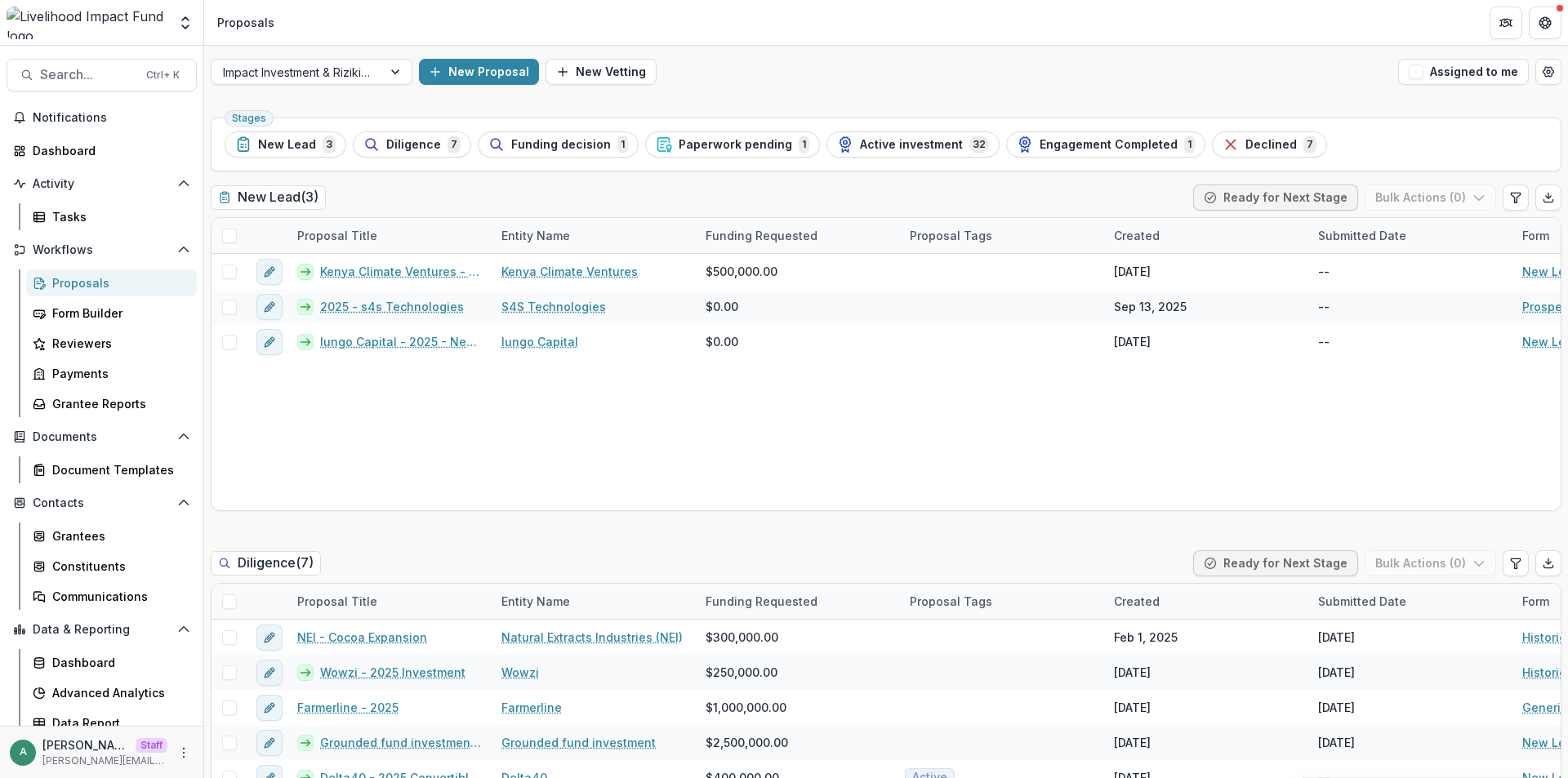
click at [364, 85] on div "Impact Investment & Riziki Pipeline New Proposal New Vetting Assigned to me" at bounding box center [886, 72] width 1364 height 52
click at [352, 80] on div at bounding box center [297, 71] width 148 height 20
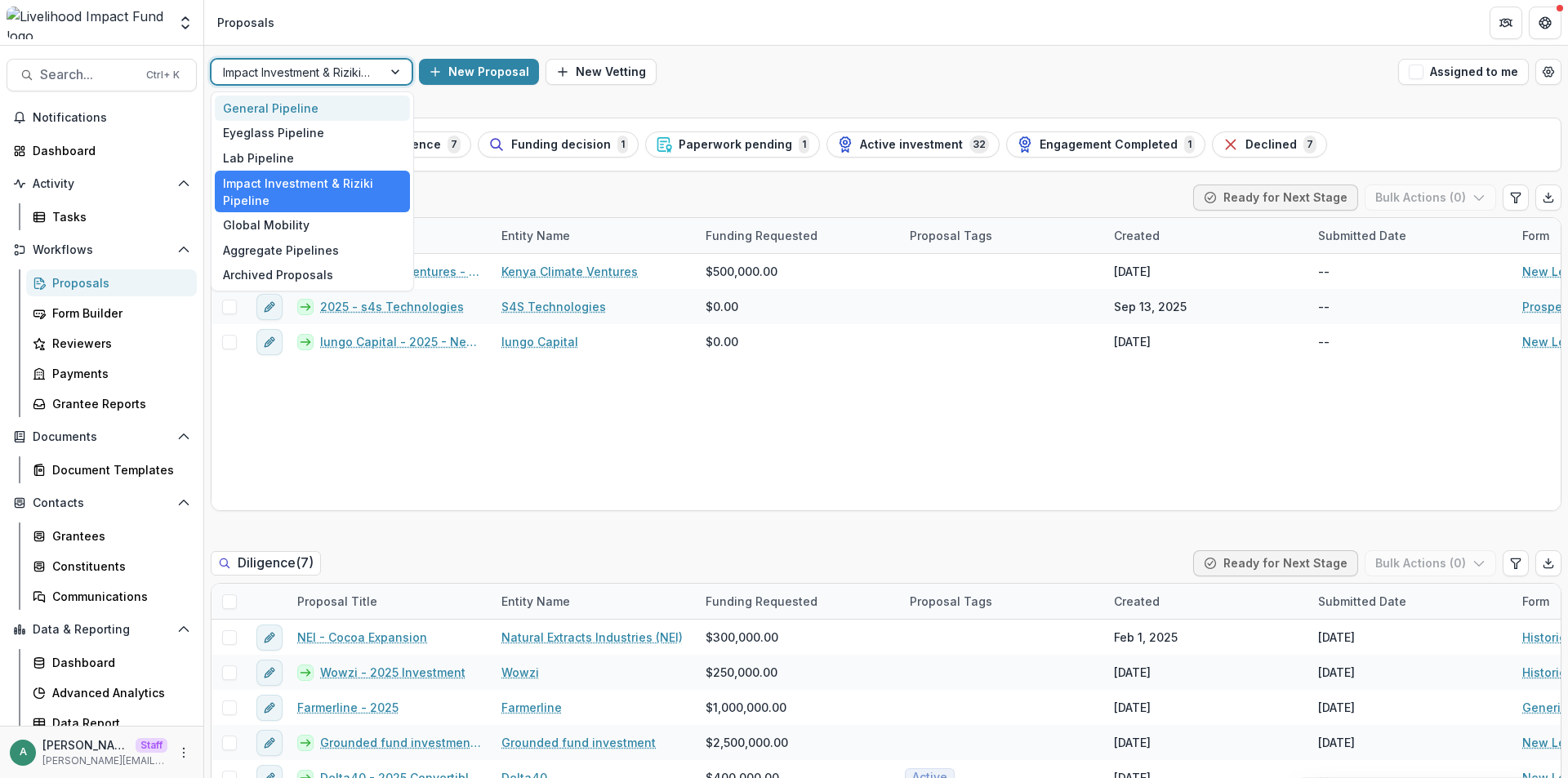
click at [324, 101] on div "General Pipeline" at bounding box center [313, 108] width 195 height 25
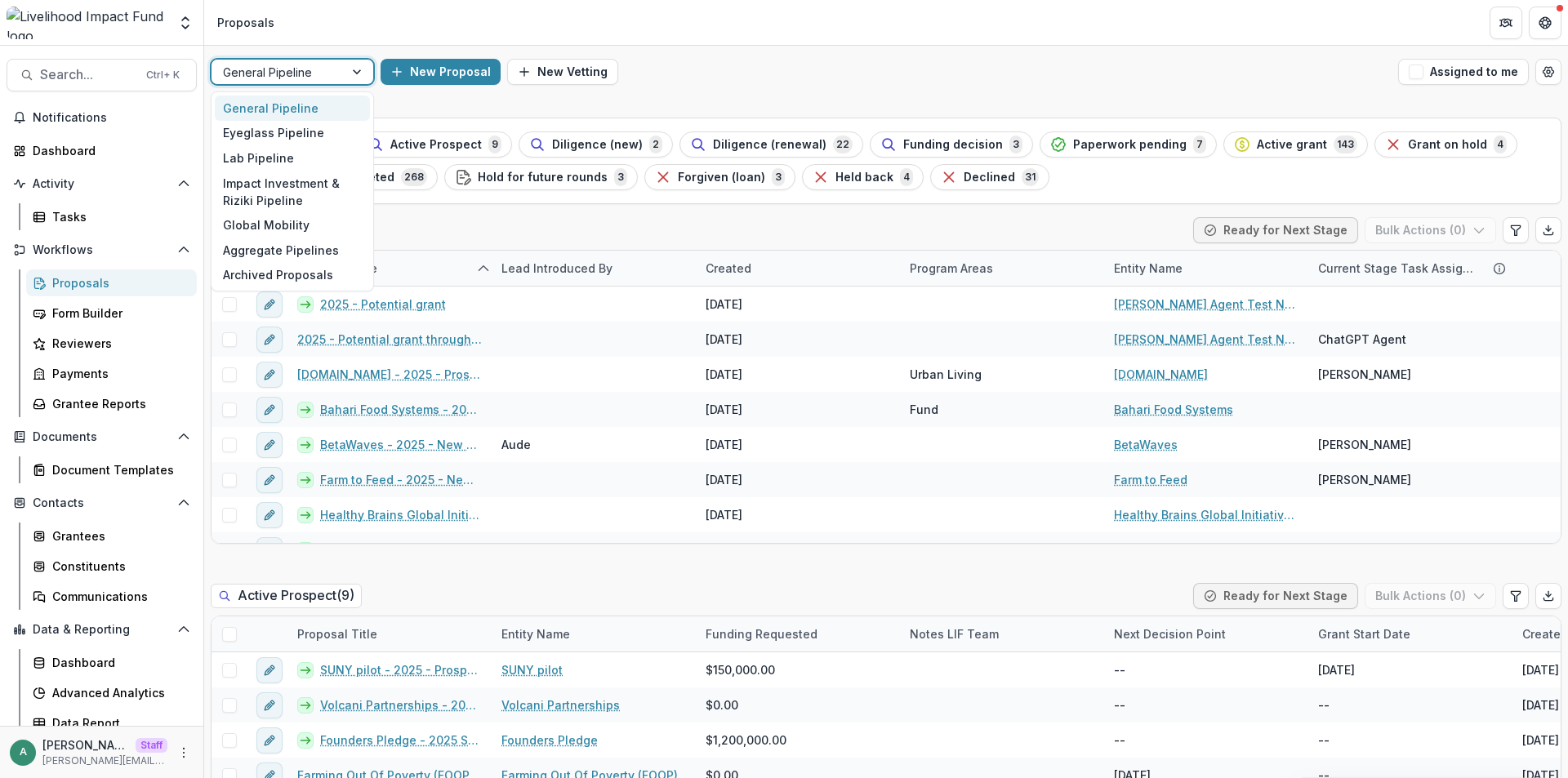
click at [314, 67] on div at bounding box center [278, 71] width 110 height 20
click at [311, 186] on div "Impact Investment & Riziki Pipeline" at bounding box center [293, 191] width 155 height 43
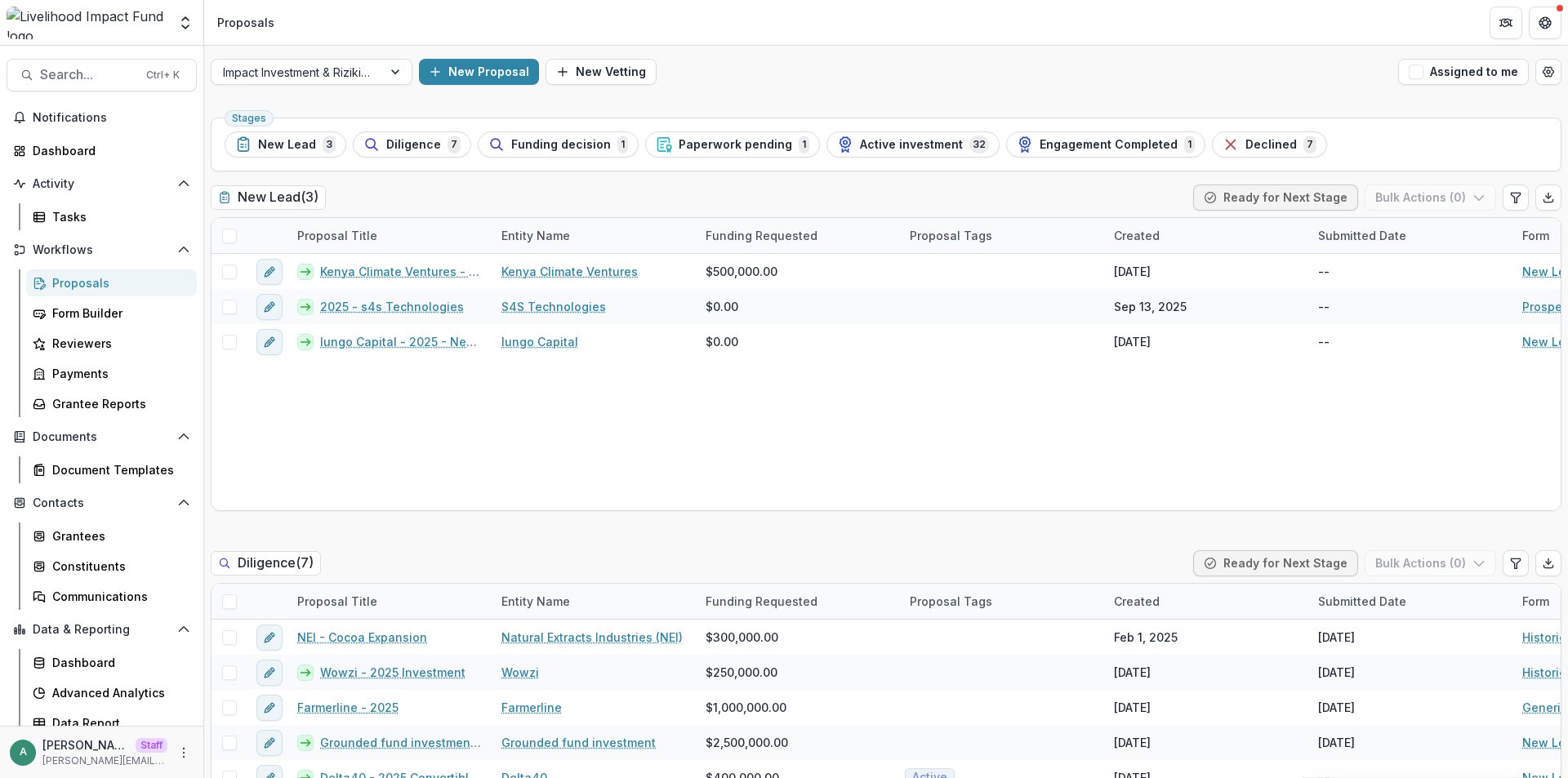
click at [1102, 140] on span "Engagement Completed" at bounding box center [1108, 145] width 138 height 14
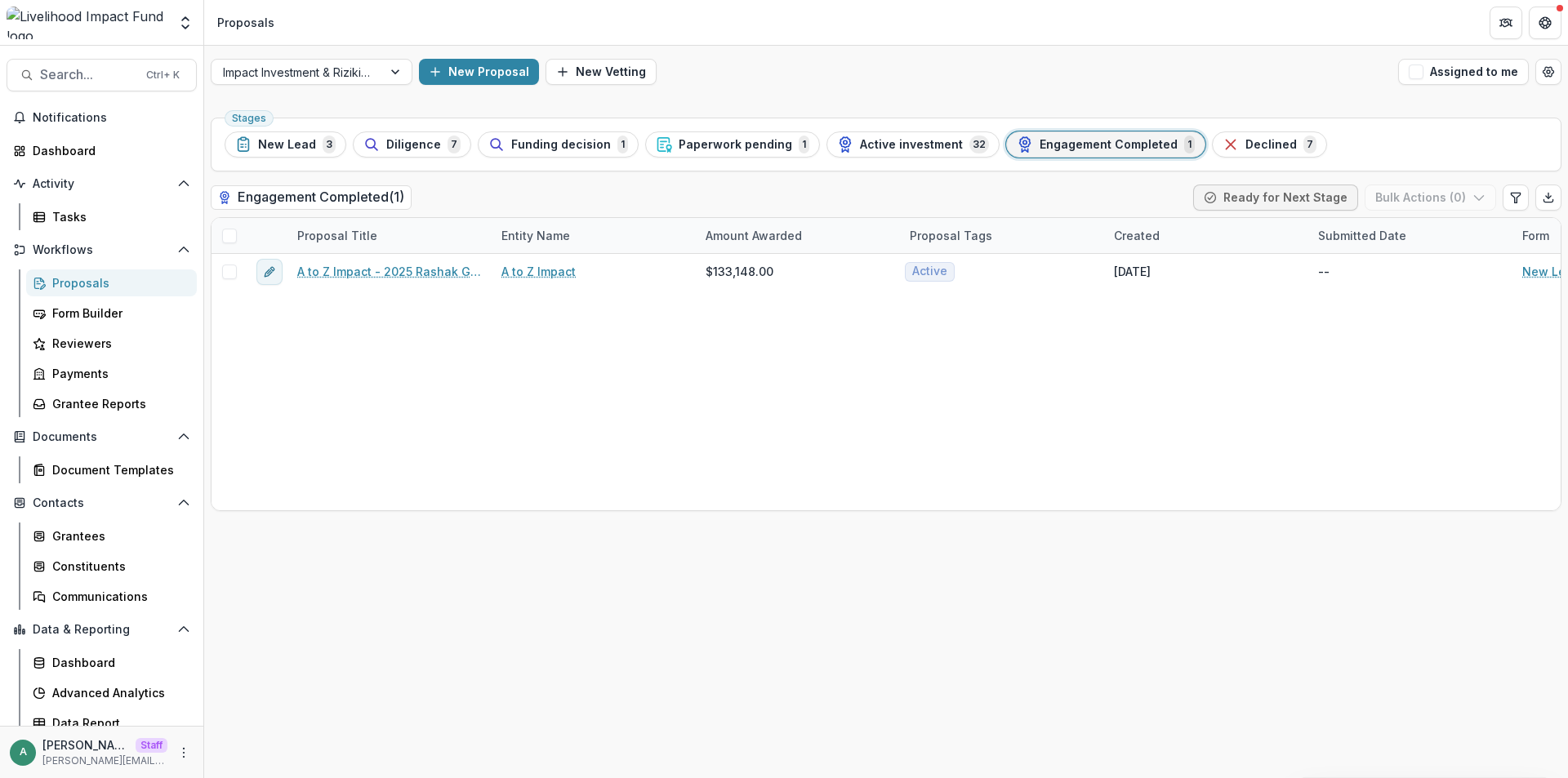
click at [1079, 144] on span "Engagement Completed" at bounding box center [1108, 145] width 138 height 14
